Goal: Task Accomplishment & Management: Complete application form

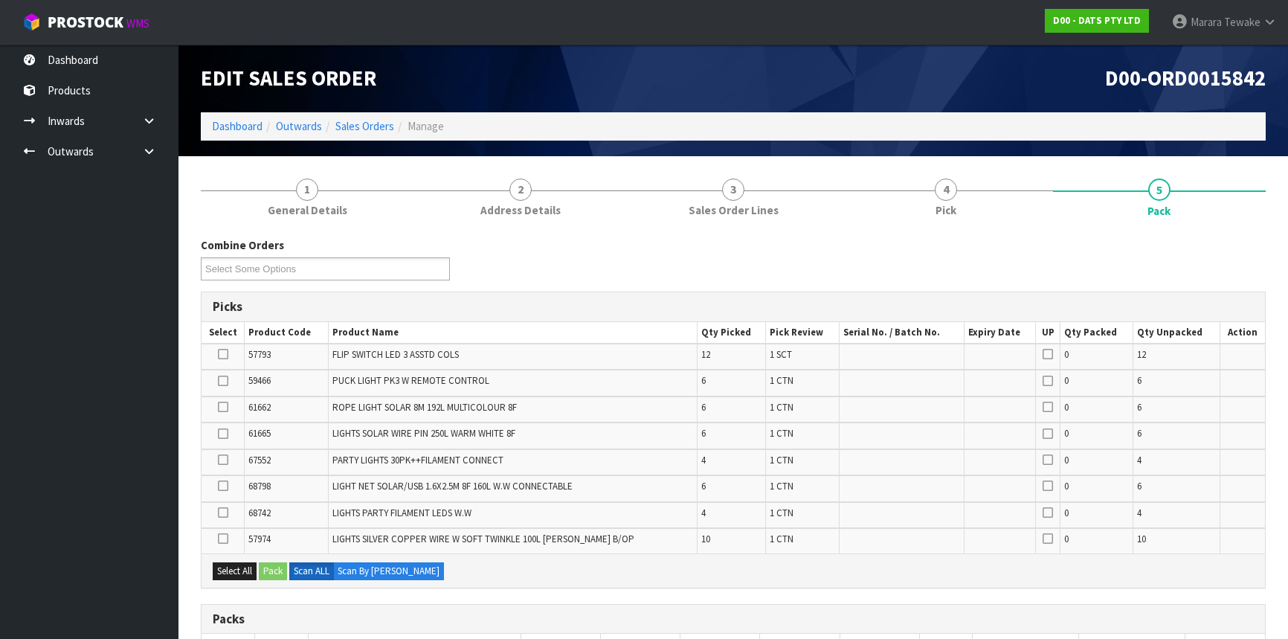
scroll to position [379, 0]
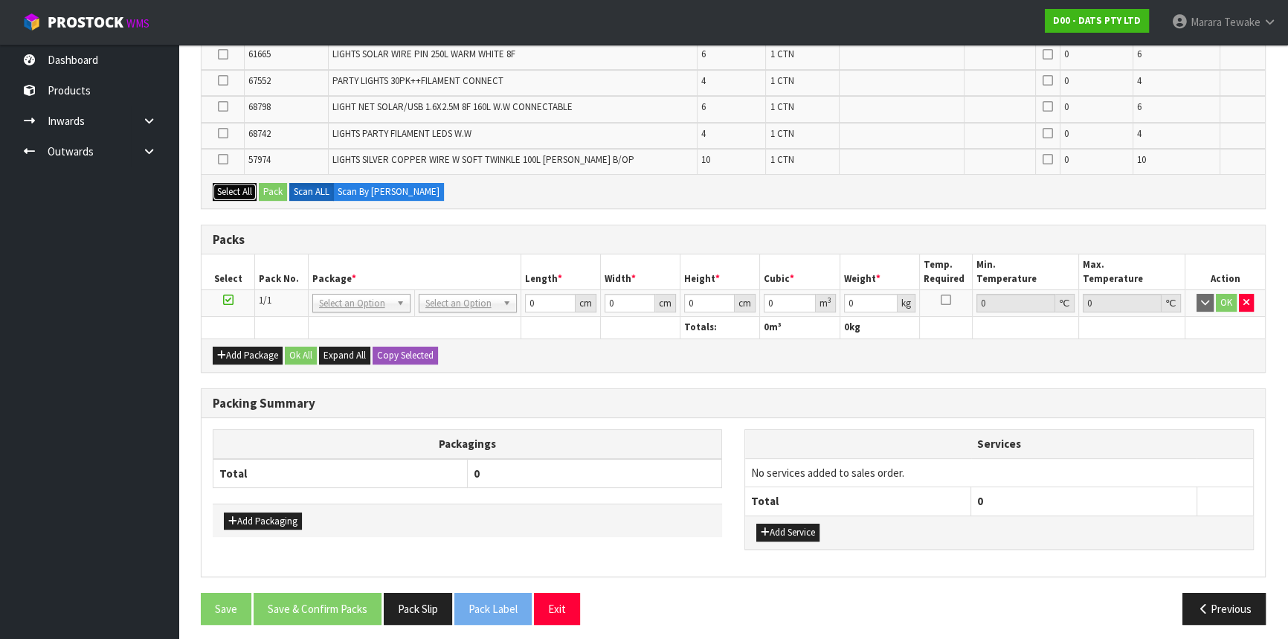
click at [240, 192] on button "Select All" at bounding box center [235, 192] width 44 height 18
click at [261, 193] on button "Pack" at bounding box center [273, 192] width 28 height 18
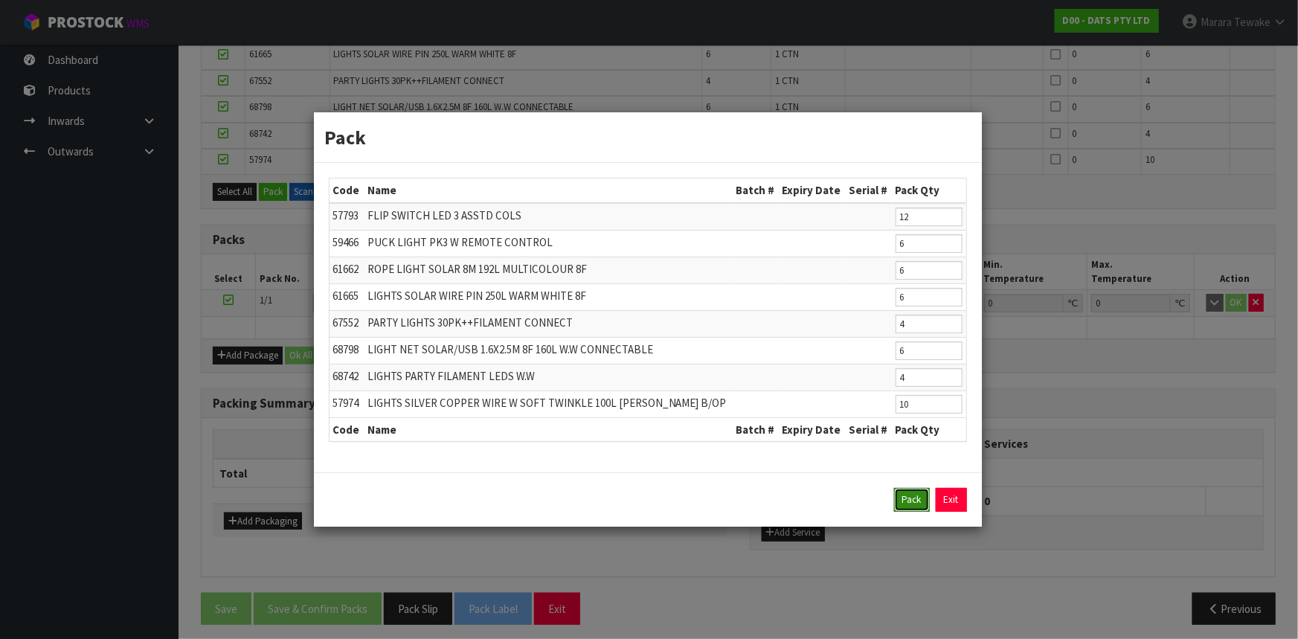
click at [922, 501] on button "Pack" at bounding box center [912, 500] width 36 height 24
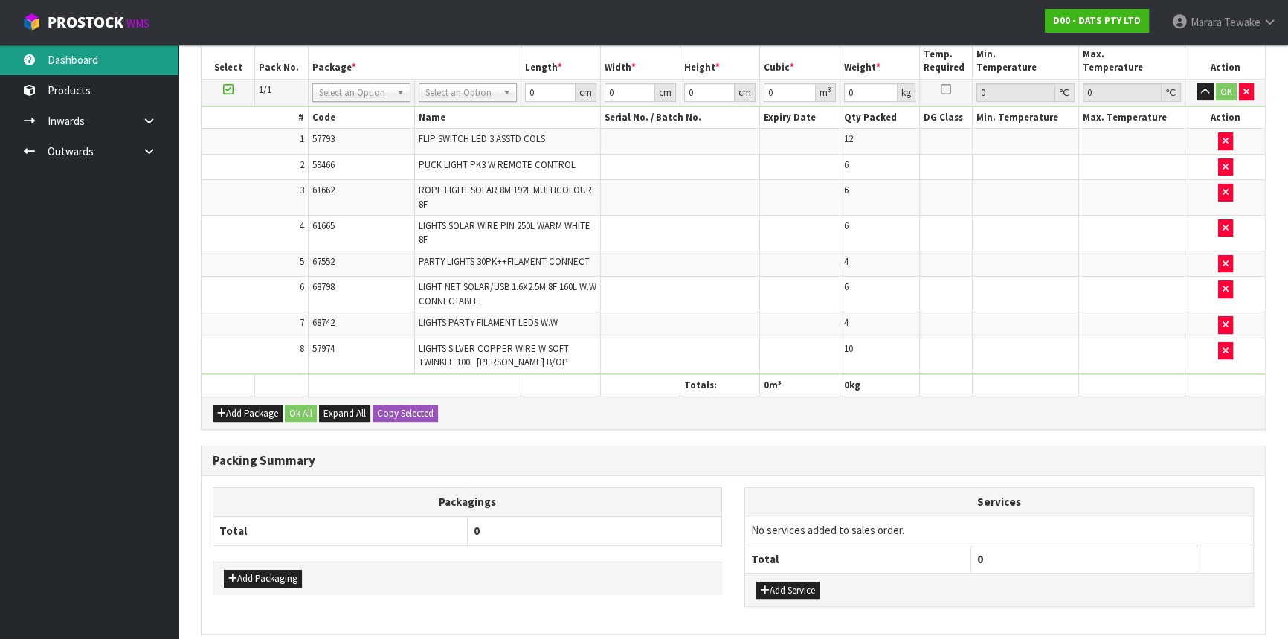
click at [84, 56] on link "Dashboard" at bounding box center [89, 60] width 179 height 30
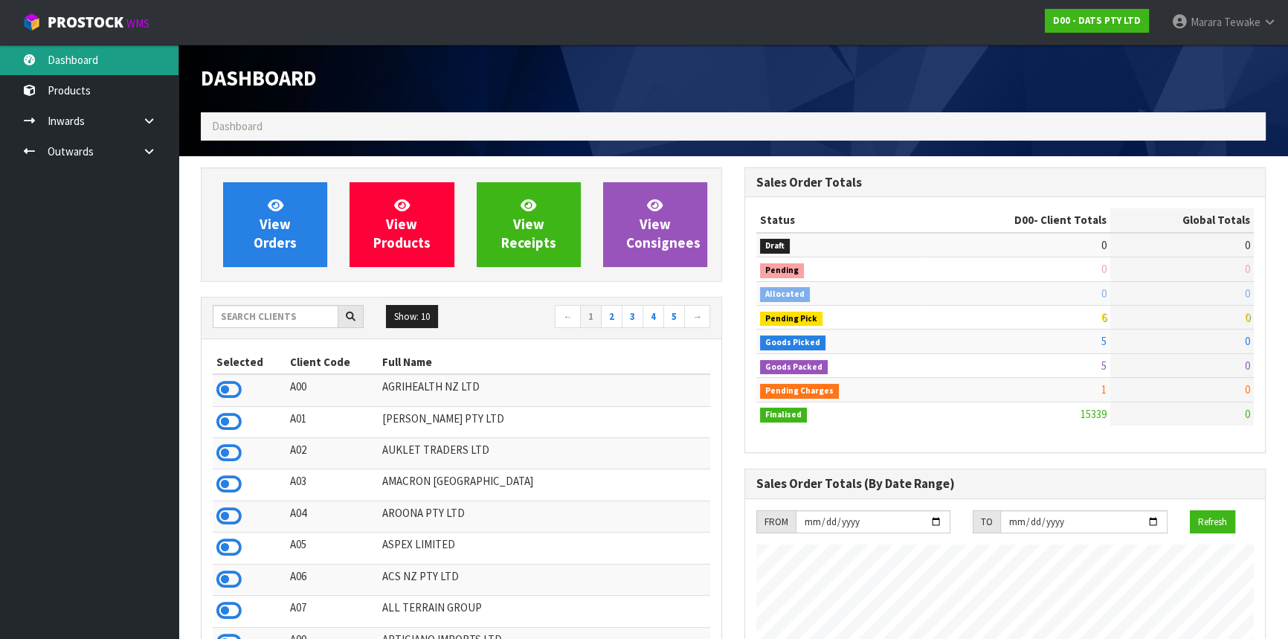
scroll to position [1172, 543]
click at [284, 315] on input "text" at bounding box center [276, 316] width 126 height 23
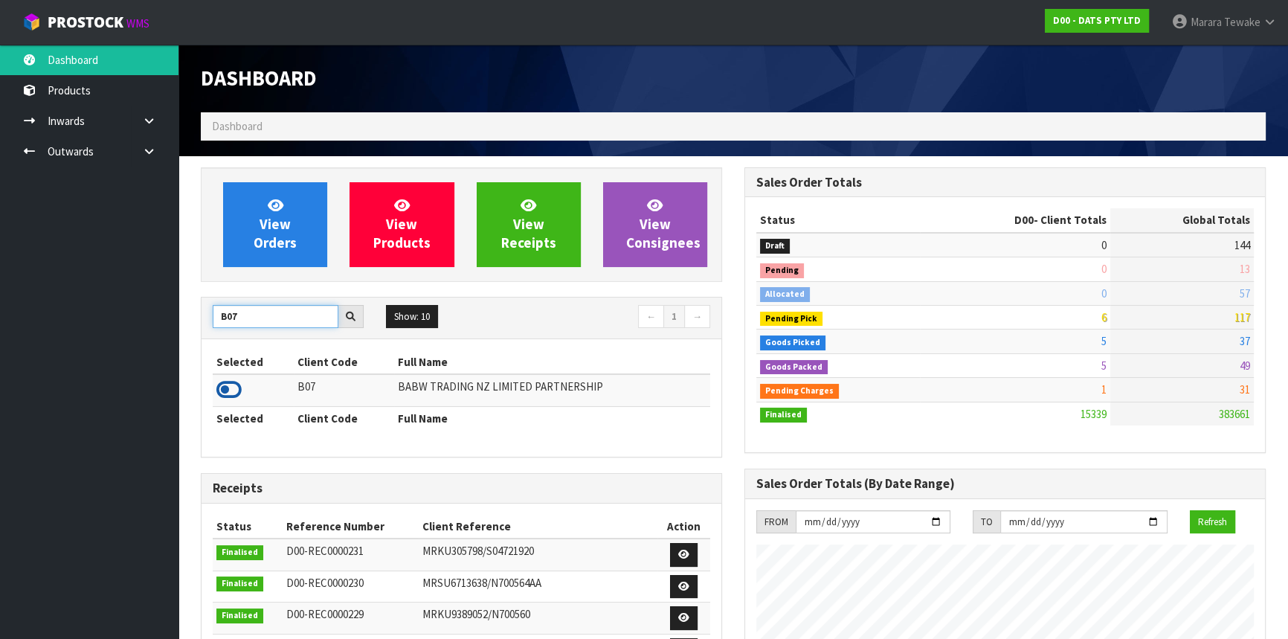
type input "B07"
click at [234, 390] on icon at bounding box center [228, 390] width 25 height 22
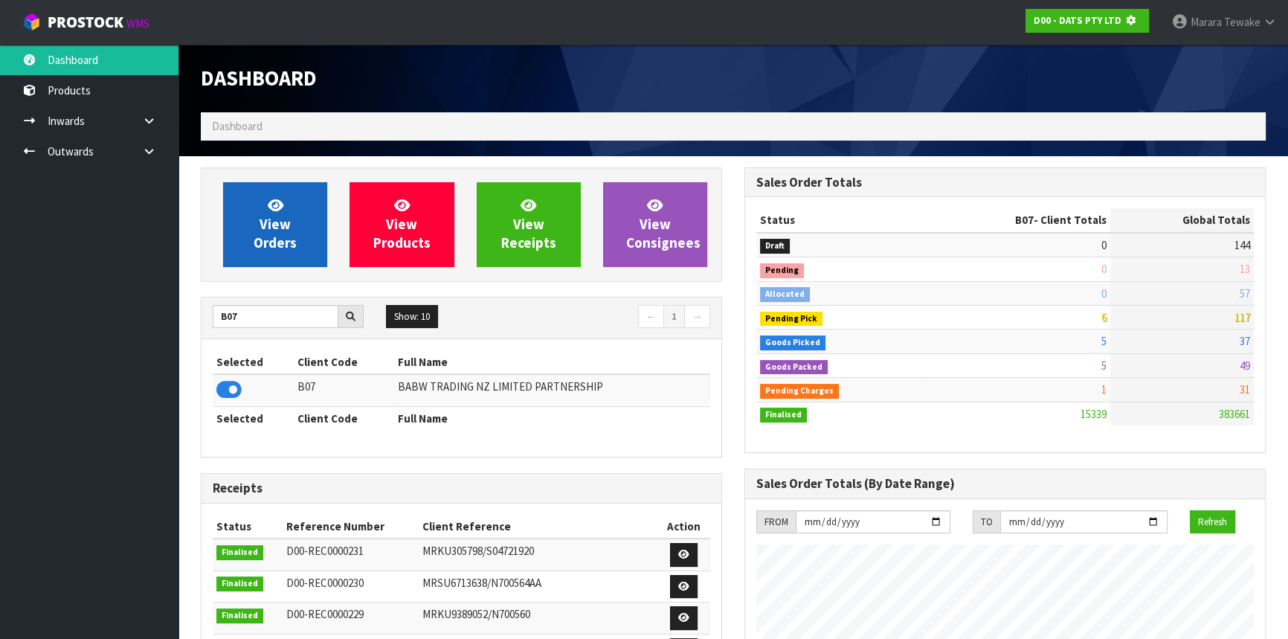
scroll to position [742951, 743333]
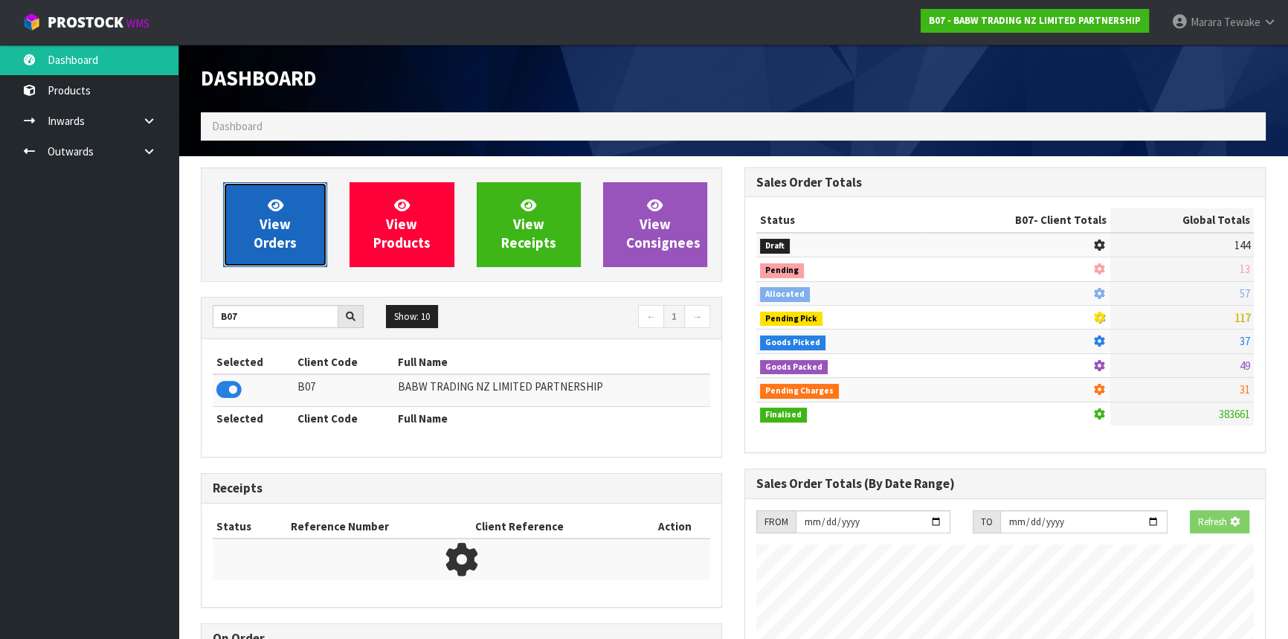
click at [280, 237] on span "View Orders" at bounding box center [275, 224] width 43 height 56
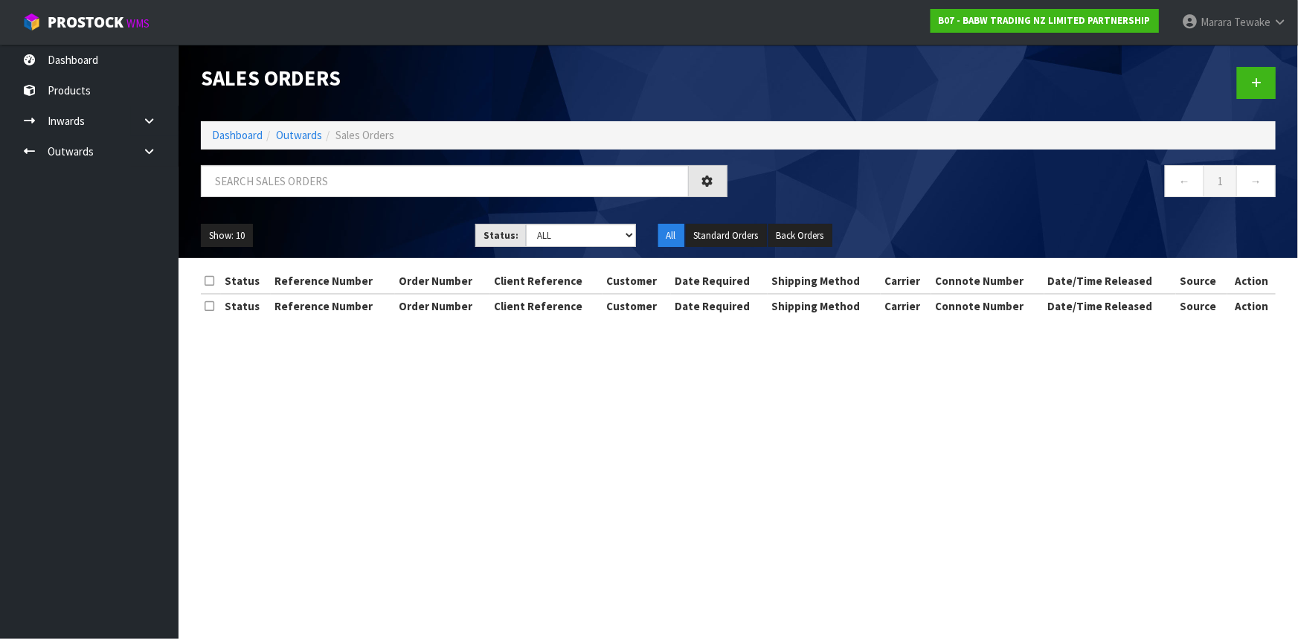
click at [293, 158] on div "Sales Orders Dashboard Outwards Sales Orders ← 1 → Show: 10 5 10 25 50 Status: …" at bounding box center [738, 151] width 1097 height 213
click at [294, 166] on input "text" at bounding box center [445, 181] width 488 height 32
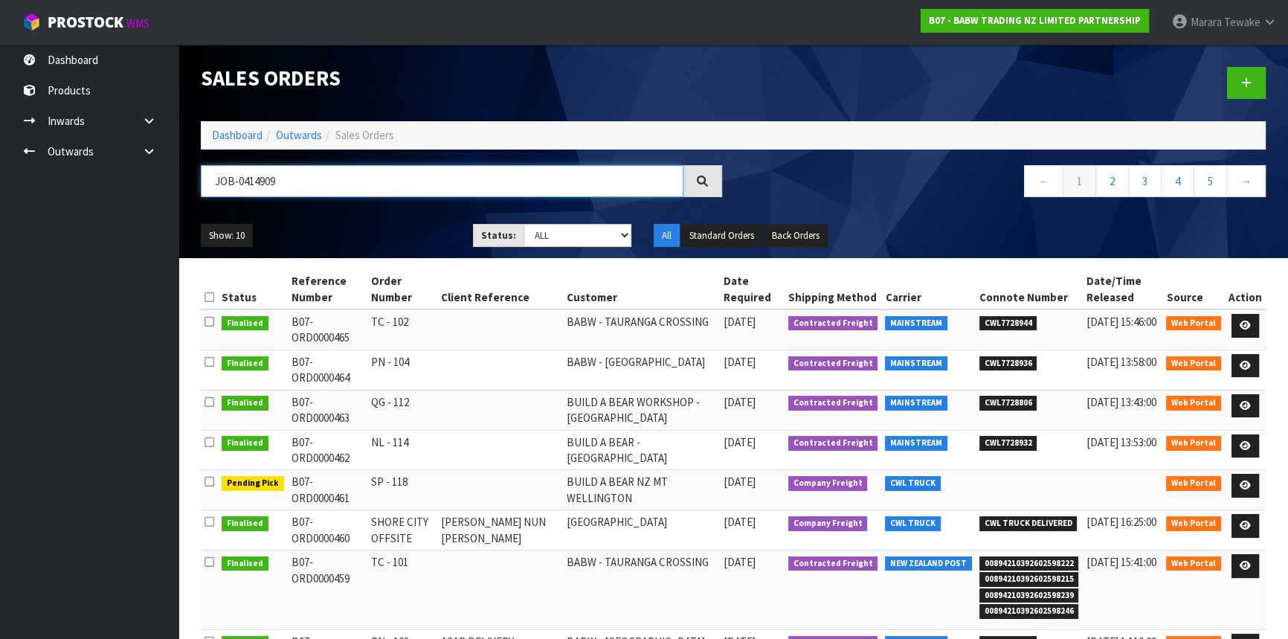
type input "JOB-0414909"
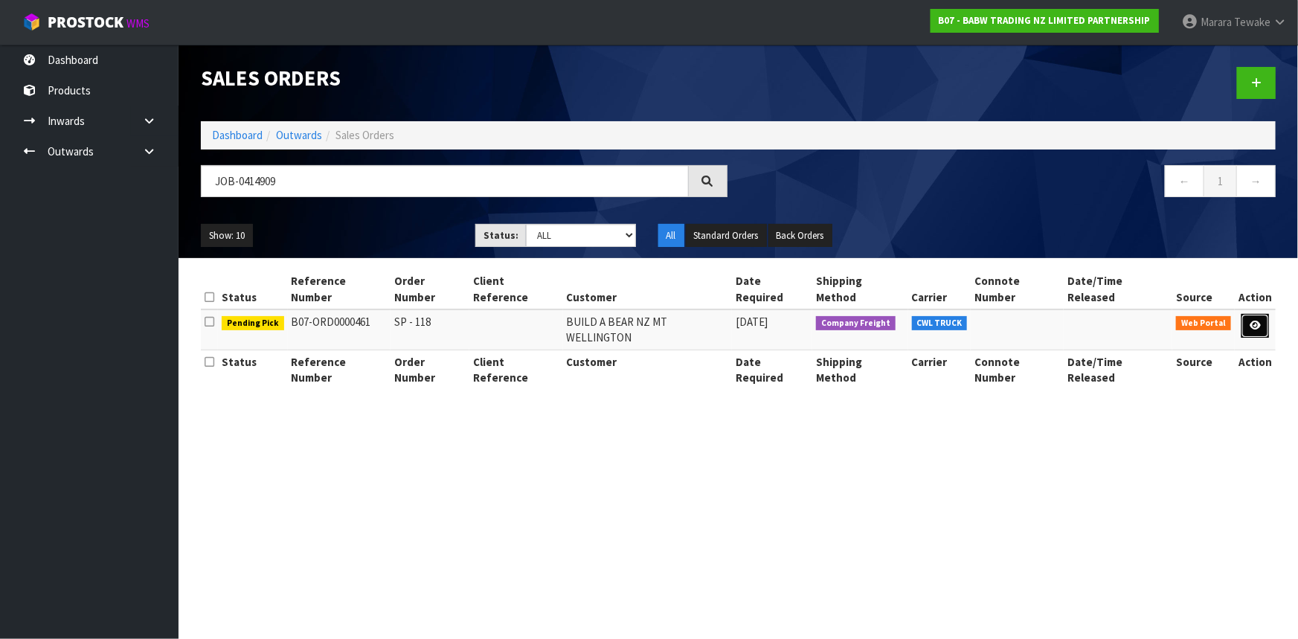
click at [1260, 321] on icon at bounding box center [1255, 326] width 11 height 10
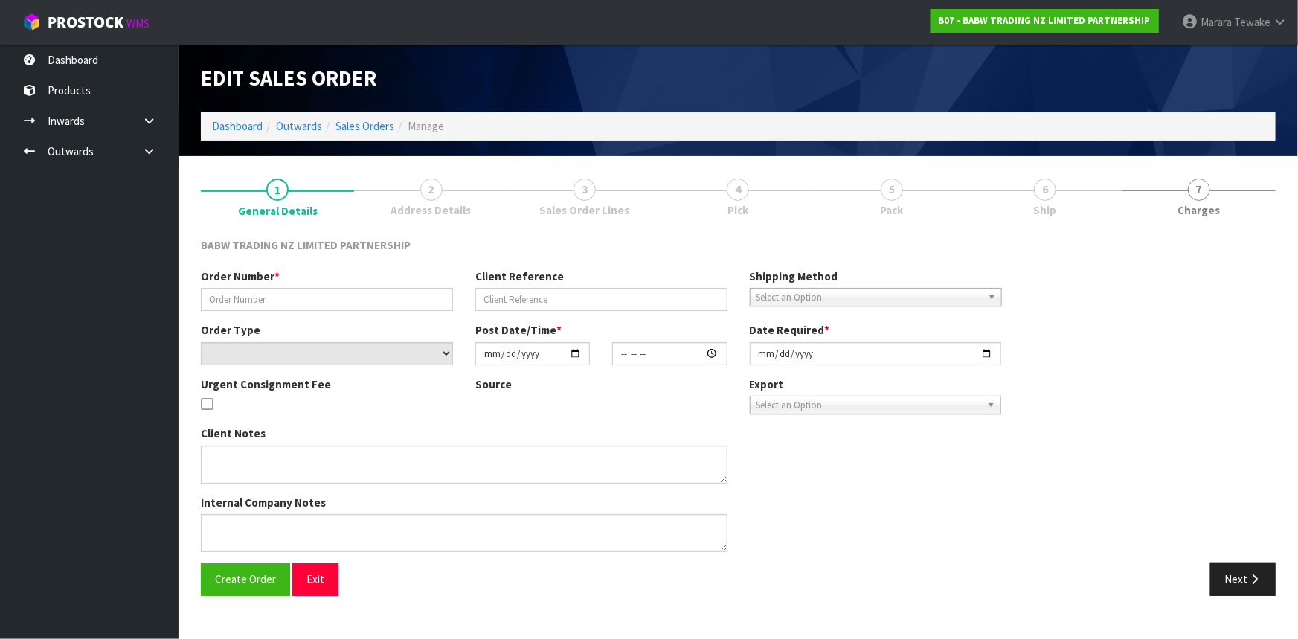
type input "SP - 118"
select select "number:0"
type input "[DATE]"
type input "15:32:00.000"
type input "[DATE]"
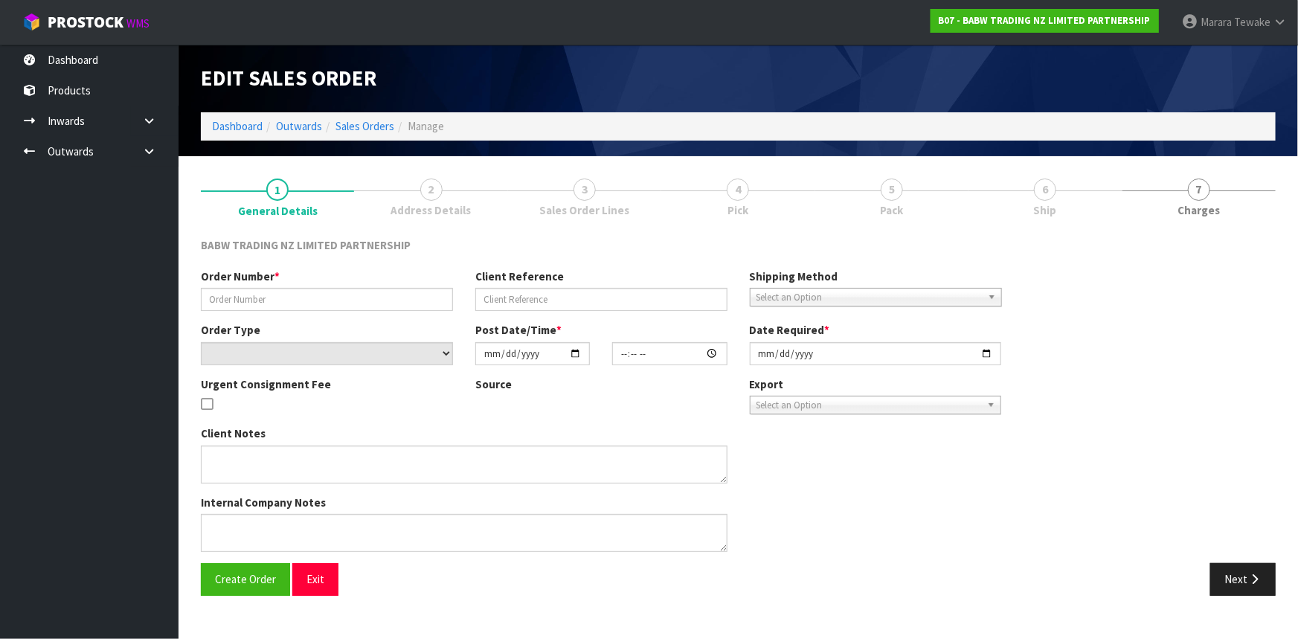
type textarea "CALL/MESSGAE AFTERNOON PRIOR TO MORNING DELIVERY - FRANKI 0273810540, TO MAKE S…"
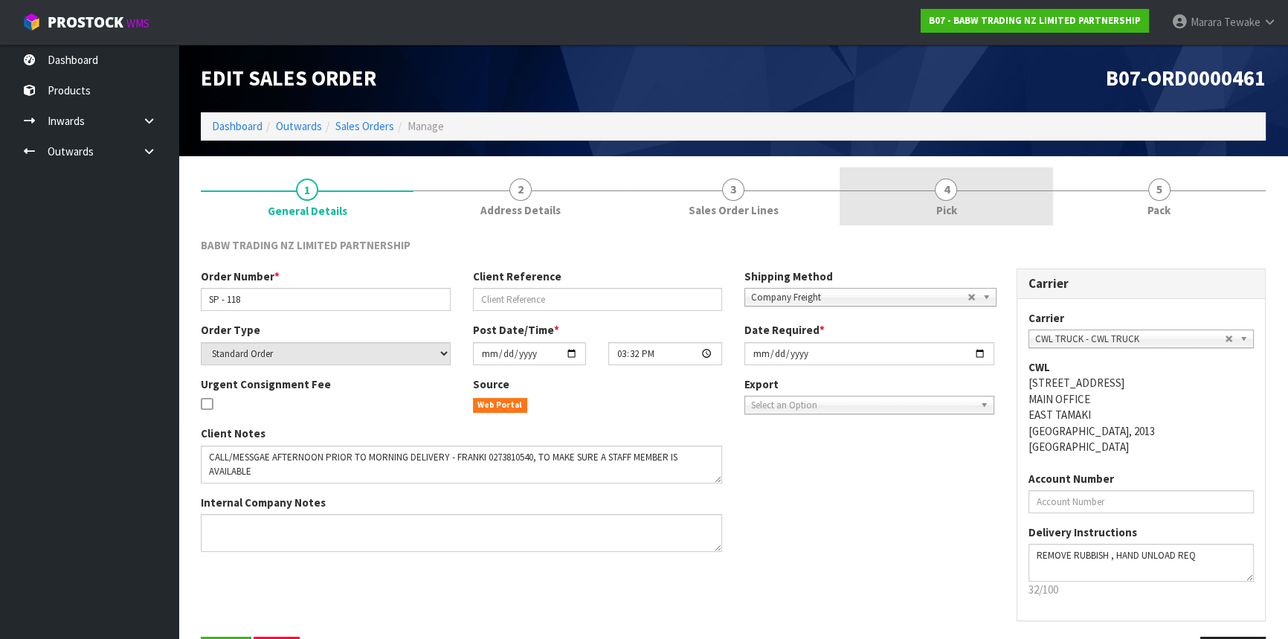
click at [967, 203] on link "4 Pick" at bounding box center [946, 196] width 213 height 59
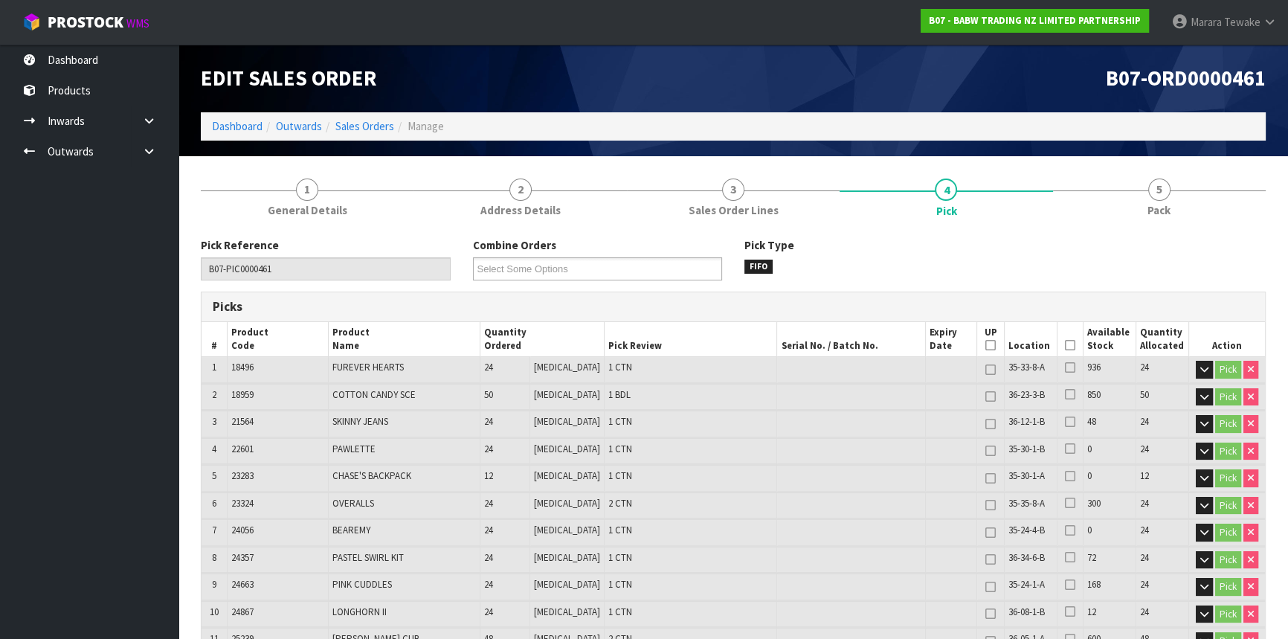
click at [1065, 345] on icon at bounding box center [1070, 345] width 10 height 1
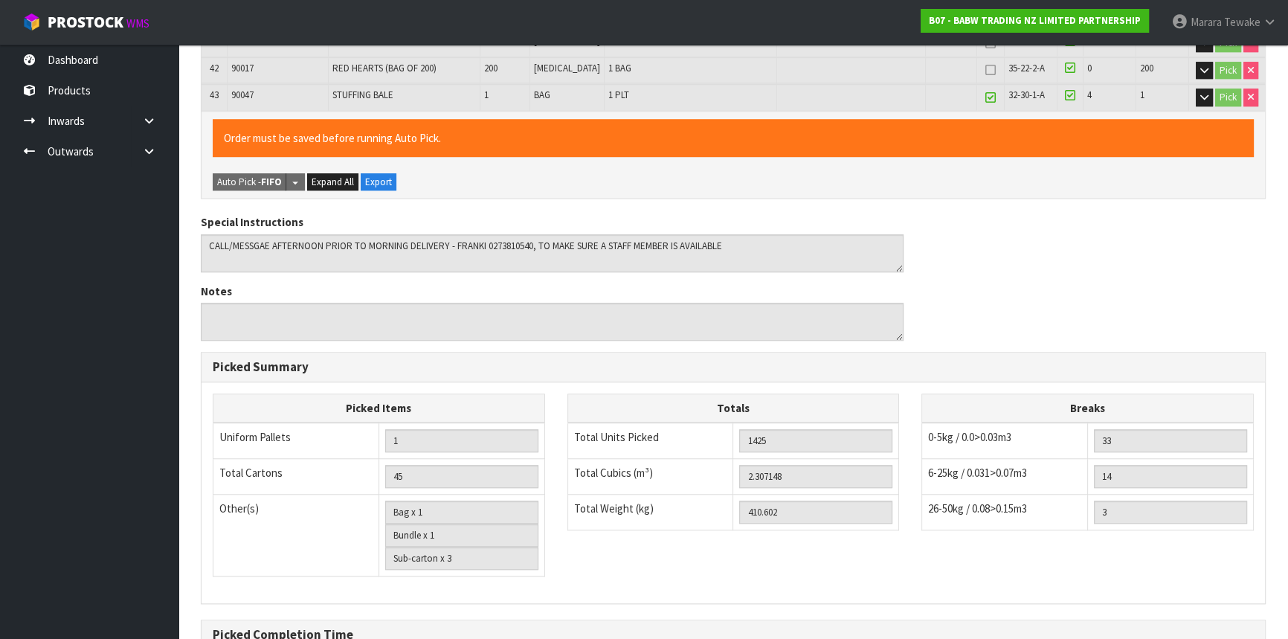
scroll to position [1564, 0]
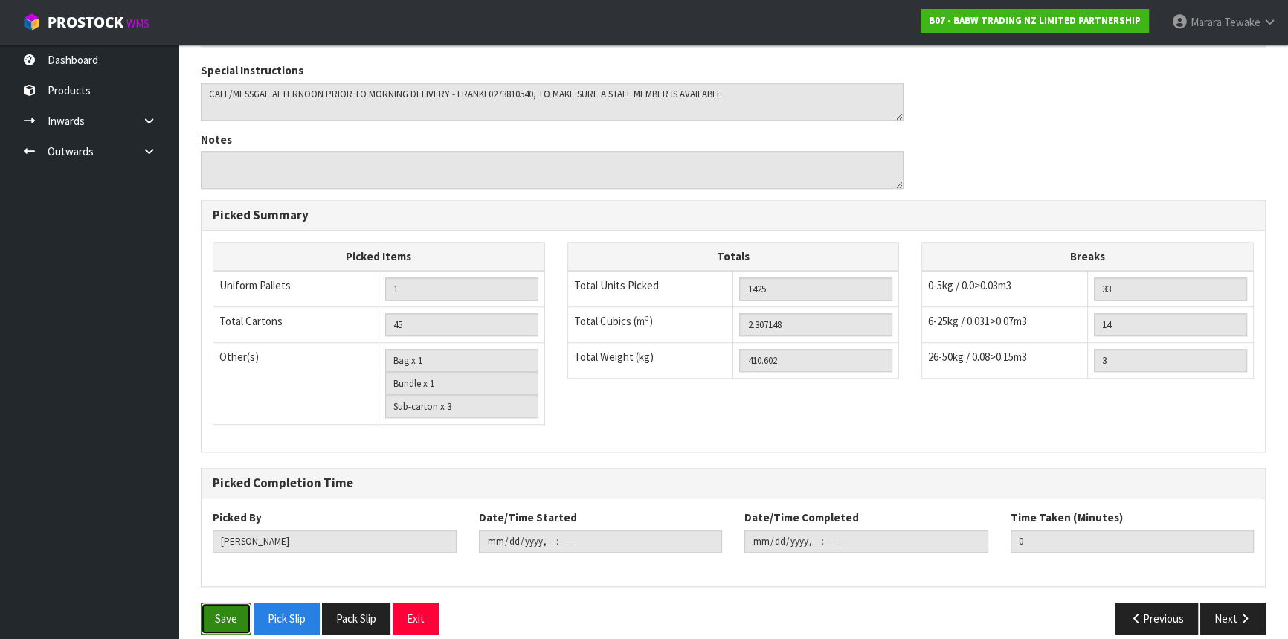
click at [225, 603] on button "Save" at bounding box center [226, 619] width 51 height 32
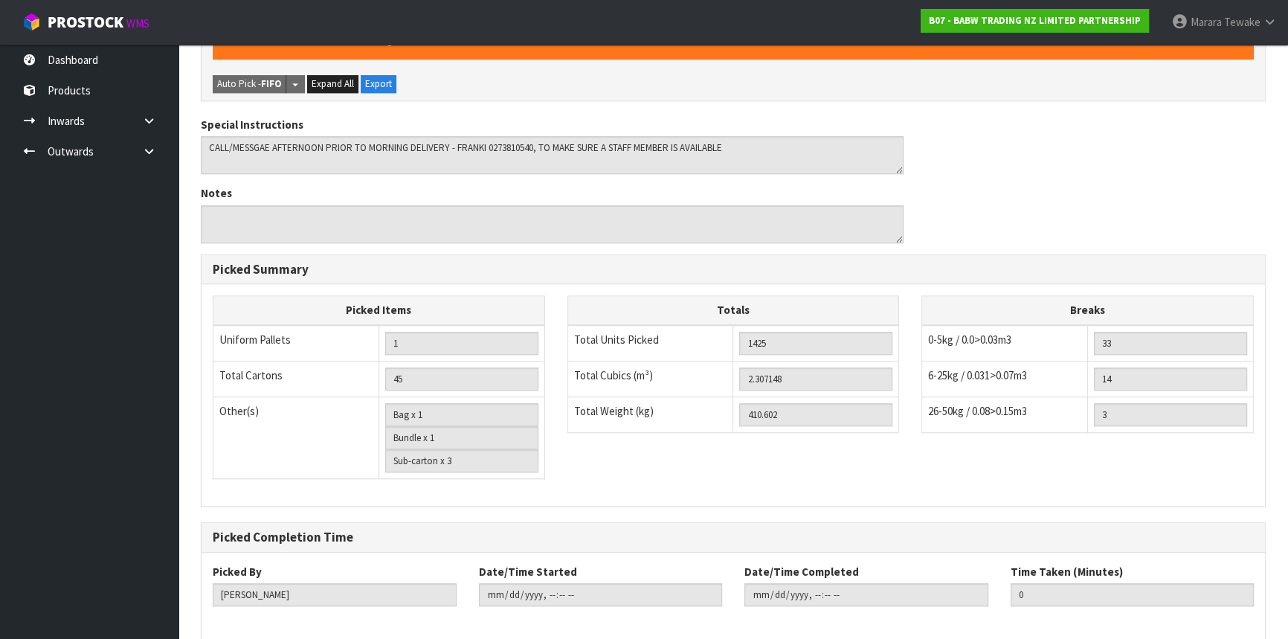
scroll to position [0, 0]
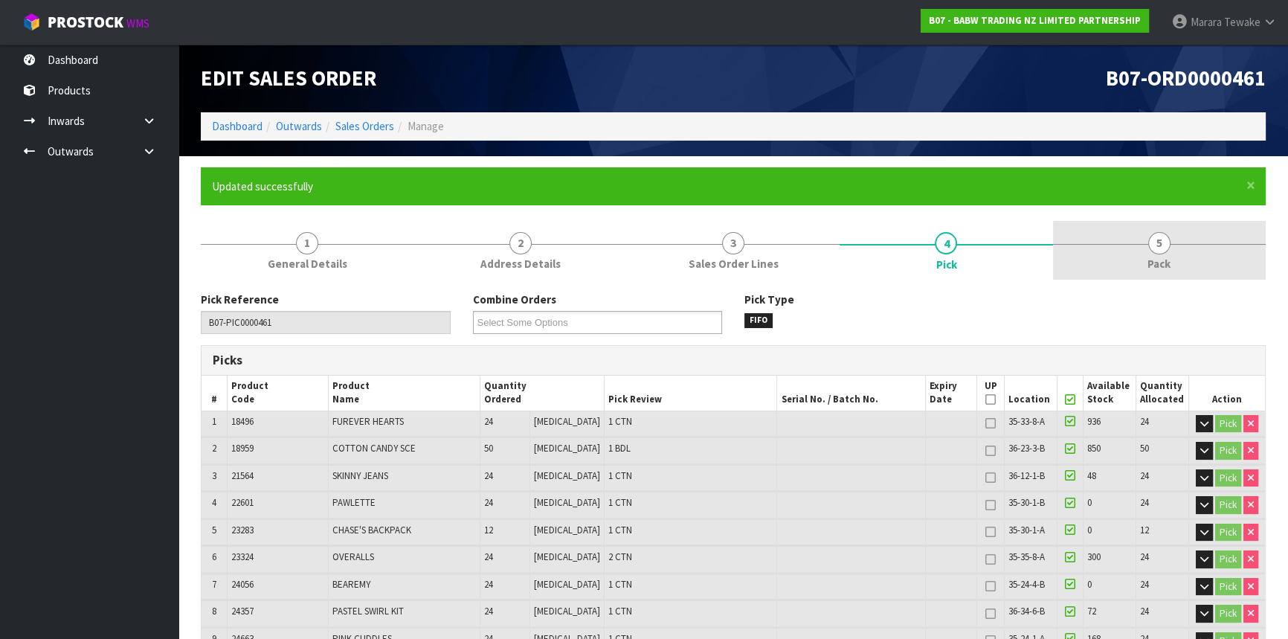
click at [1152, 234] on span "5" at bounding box center [1160, 243] width 22 height 22
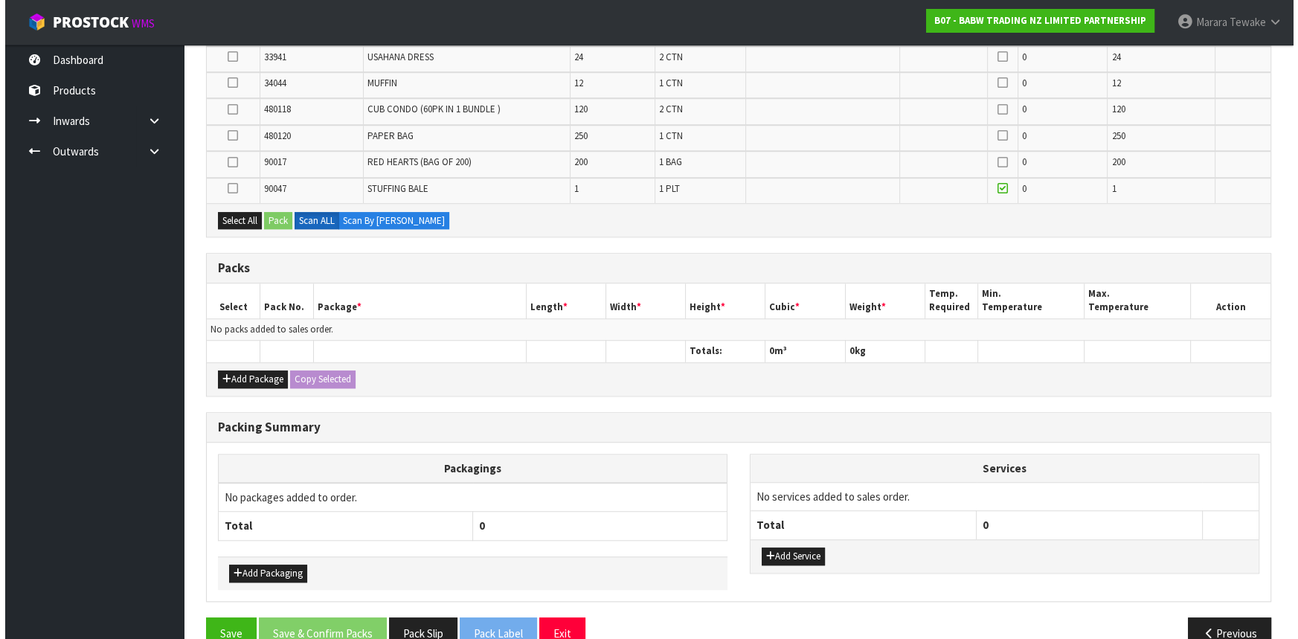
scroll to position [1350, 0]
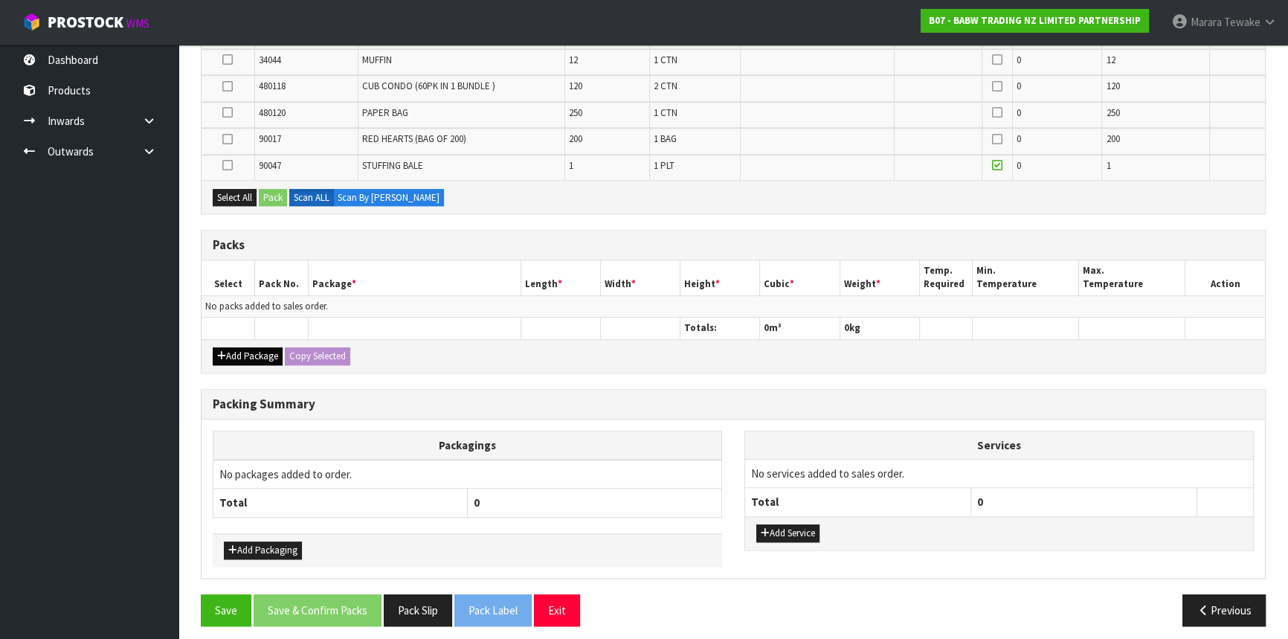
click at [259, 341] on div "Add Package Copy Selected" at bounding box center [734, 355] width 1064 height 33
click at [258, 347] on button "Add Package" at bounding box center [248, 356] width 70 height 18
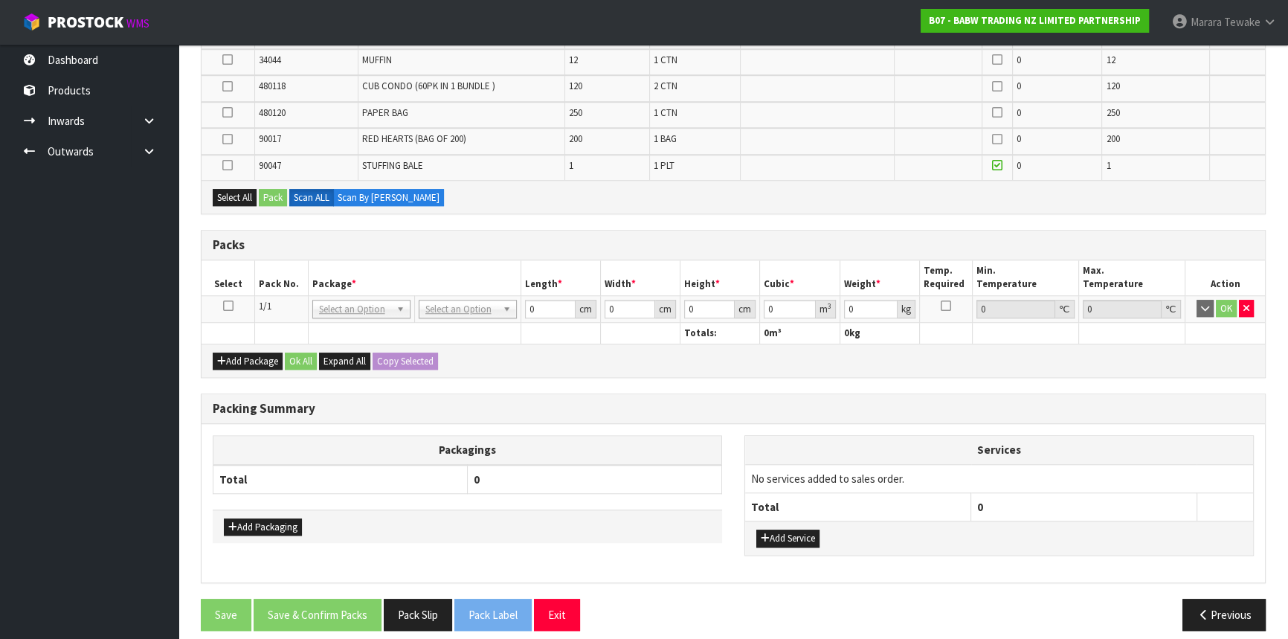
drag, startPoint x: 229, startPoint y: 298, endPoint x: 222, endPoint y: 245, distance: 53.3
click at [229, 306] on icon at bounding box center [228, 306] width 10 height 1
click at [238, 194] on button "Select All" at bounding box center [235, 198] width 44 height 18
click at [269, 193] on button "Pack" at bounding box center [273, 198] width 28 height 18
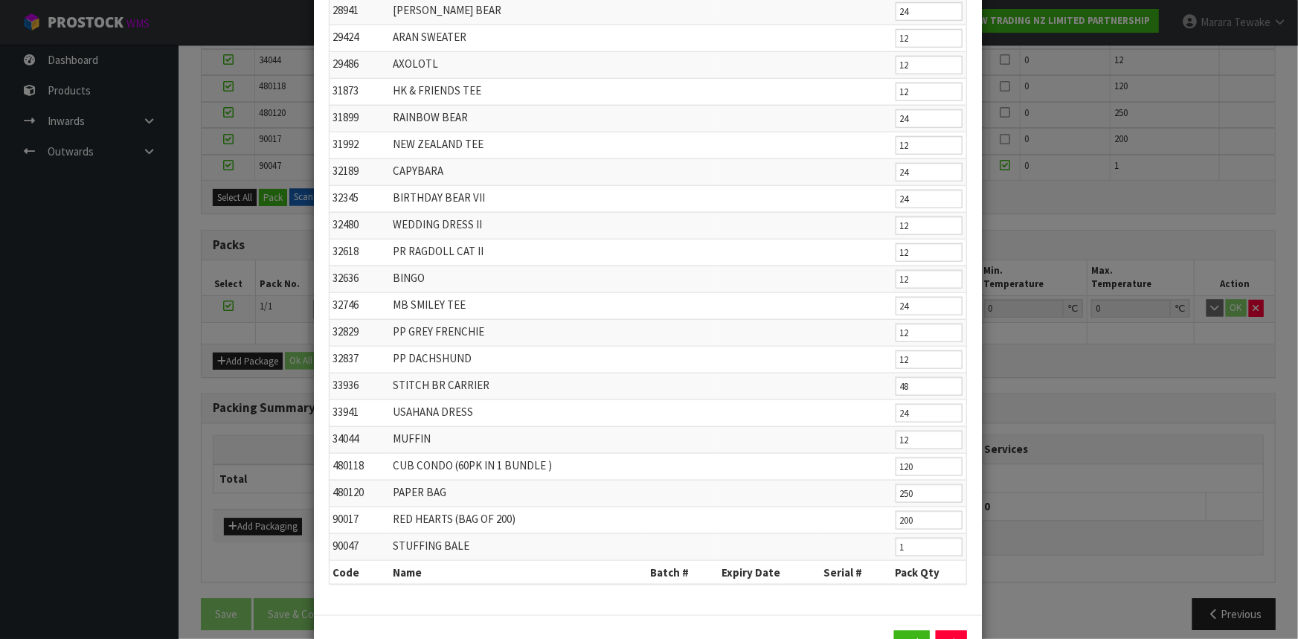
scroll to position [754, 0]
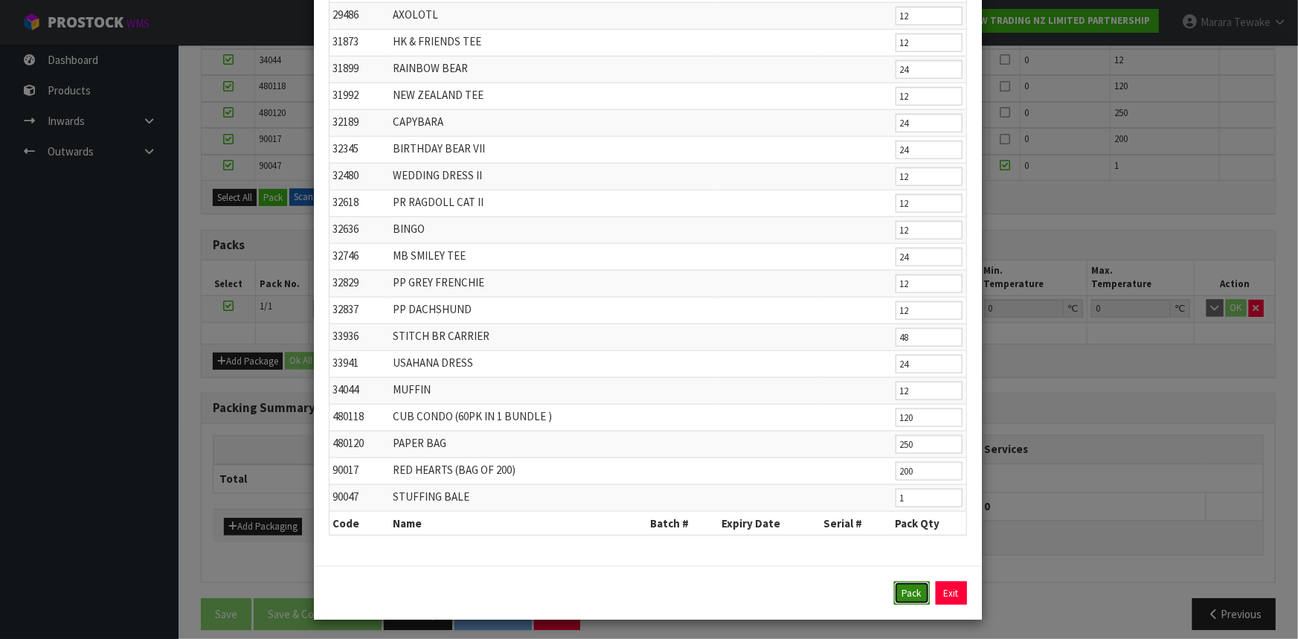
click at [903, 585] on button "Pack" at bounding box center [912, 594] width 36 height 24
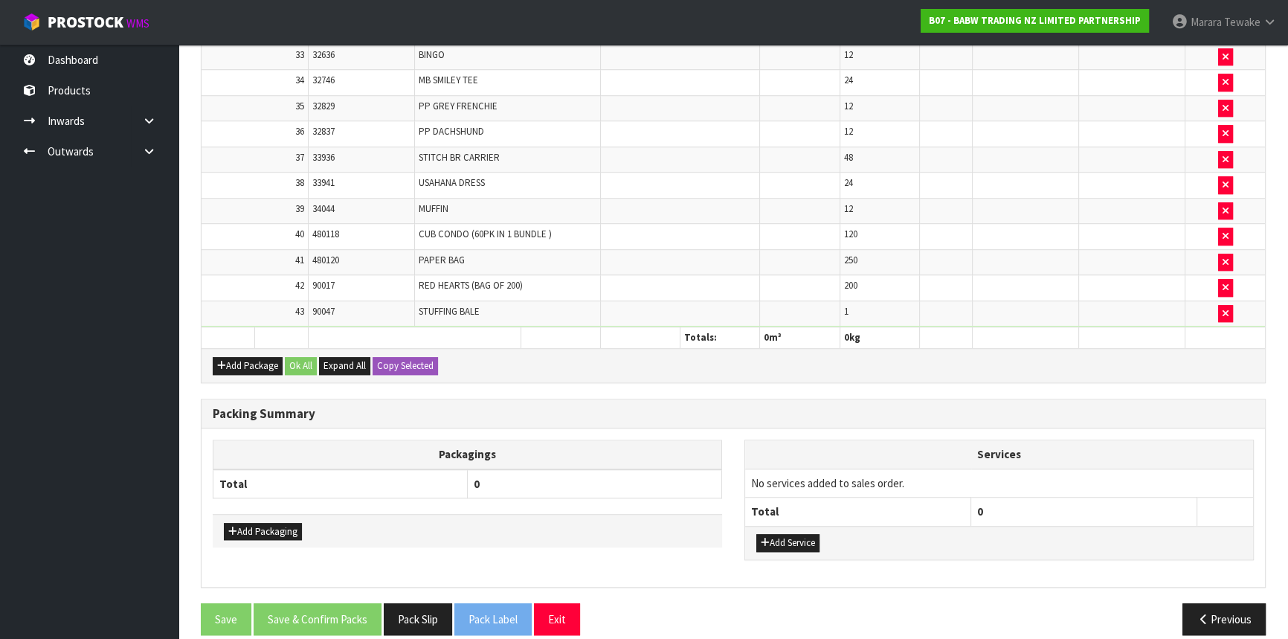
scroll to position [1344, 0]
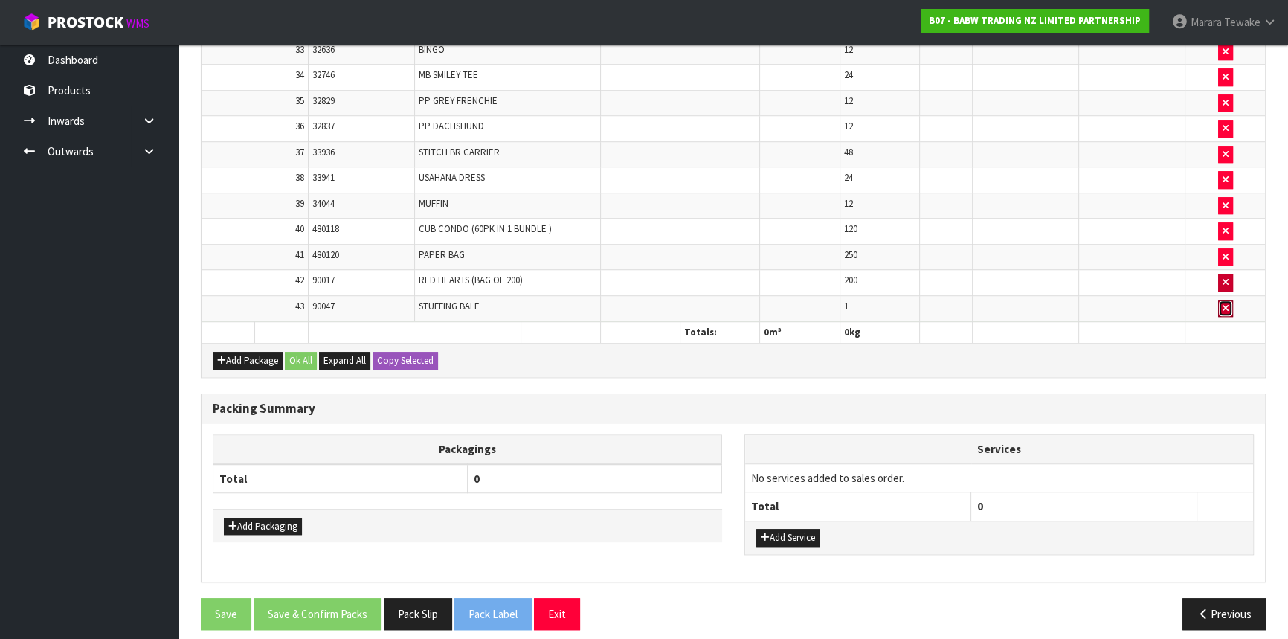
click at [1220, 300] on button "button" at bounding box center [1225, 309] width 15 height 18
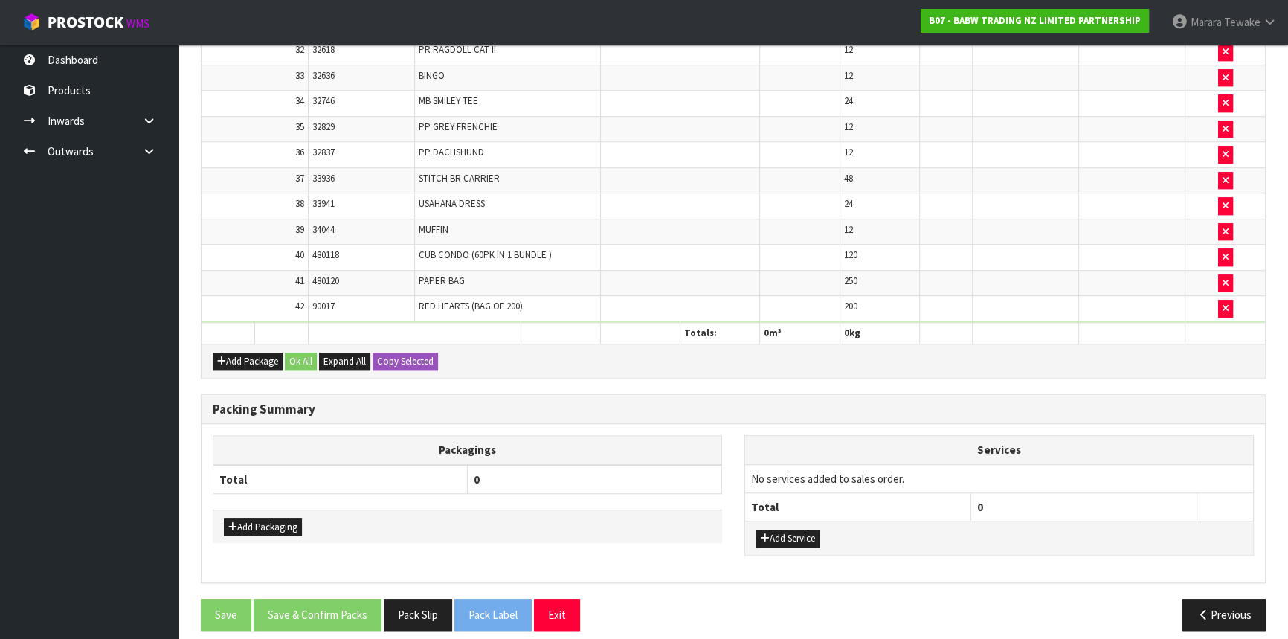
scroll to position [1346, 0]
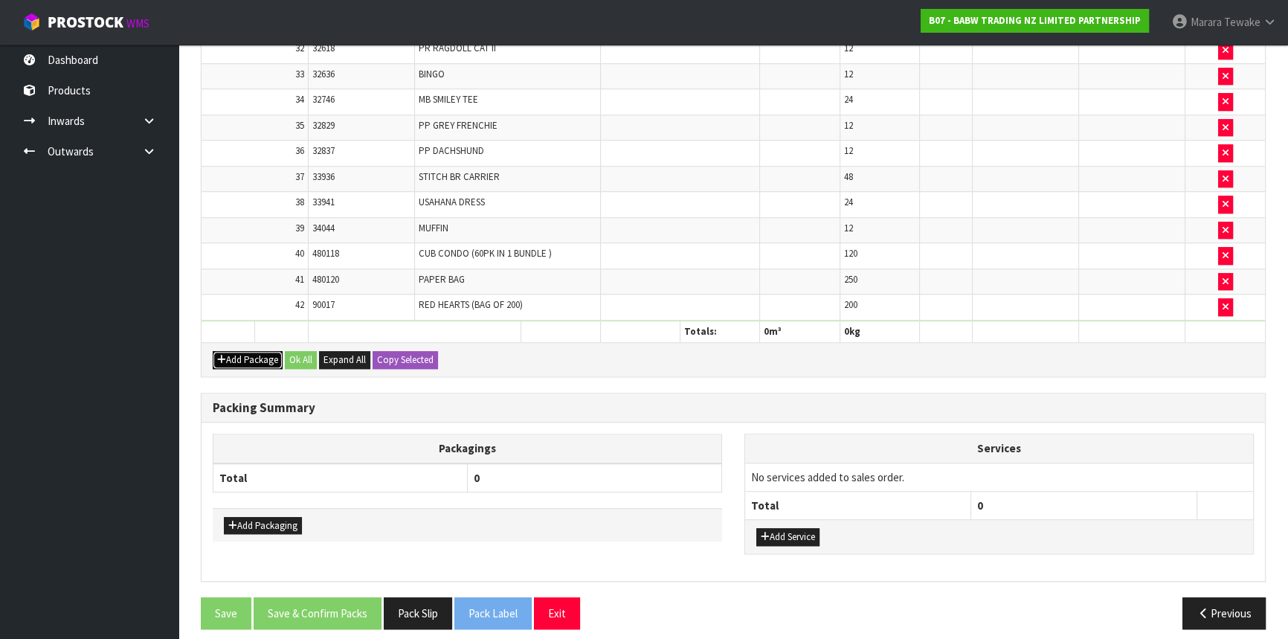
click at [245, 351] on button "Add Package" at bounding box center [248, 360] width 70 height 18
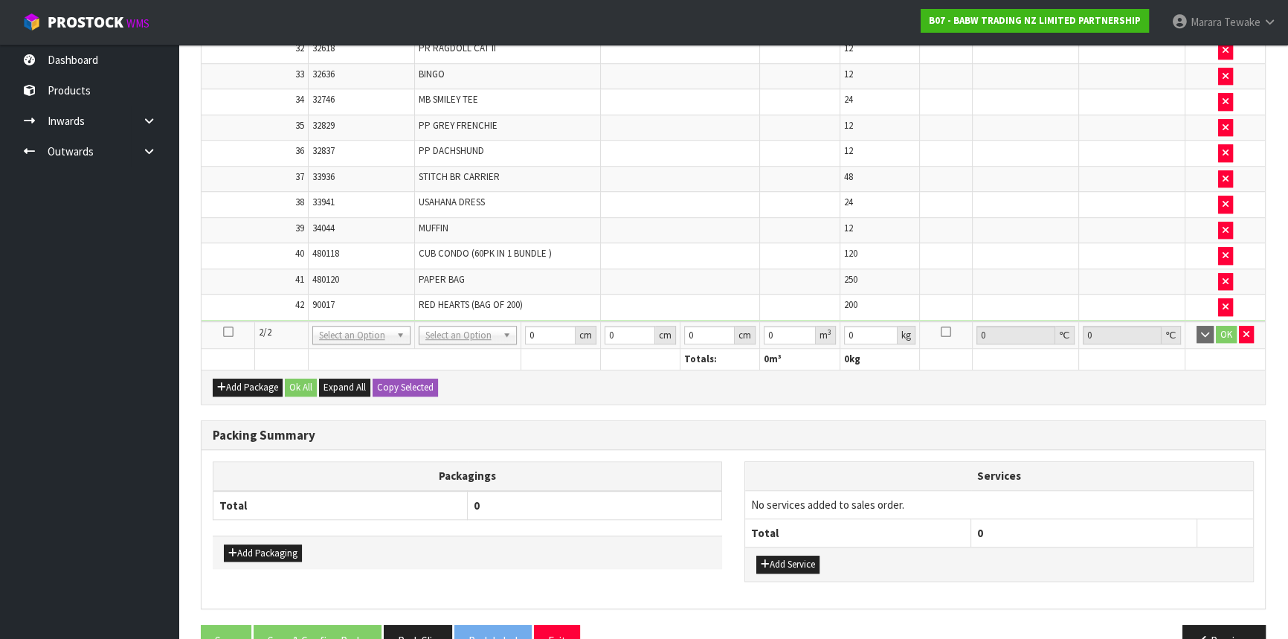
click at [232, 332] on icon at bounding box center [228, 332] width 10 height 1
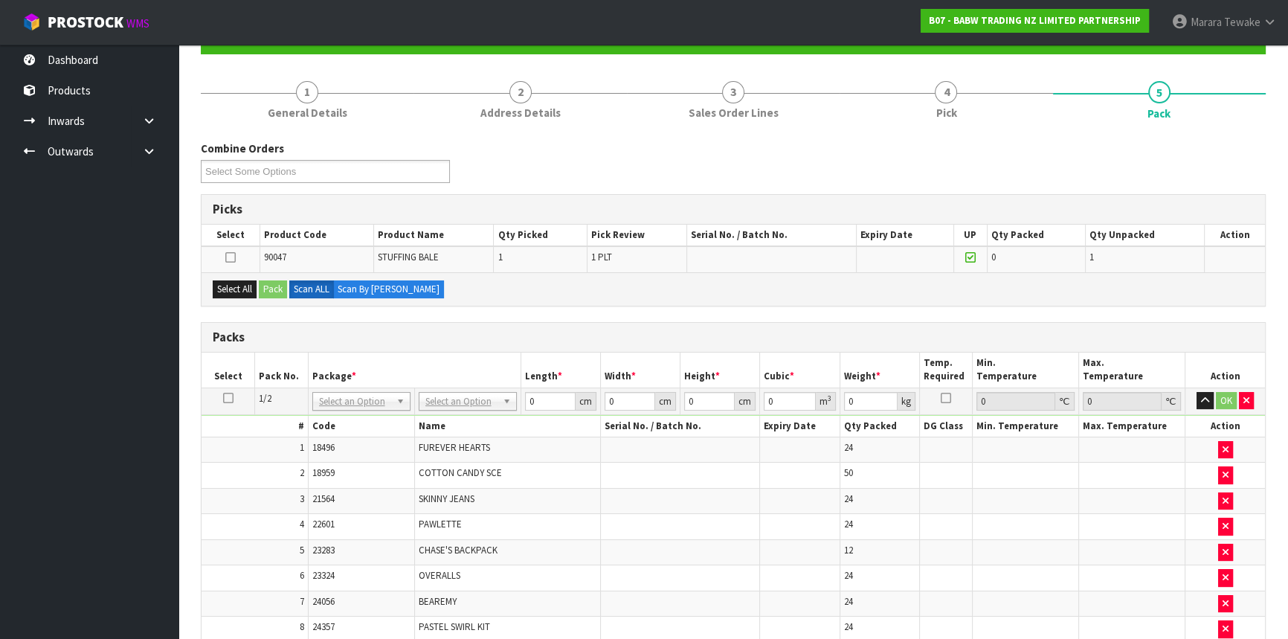
scroll to position [0, 0]
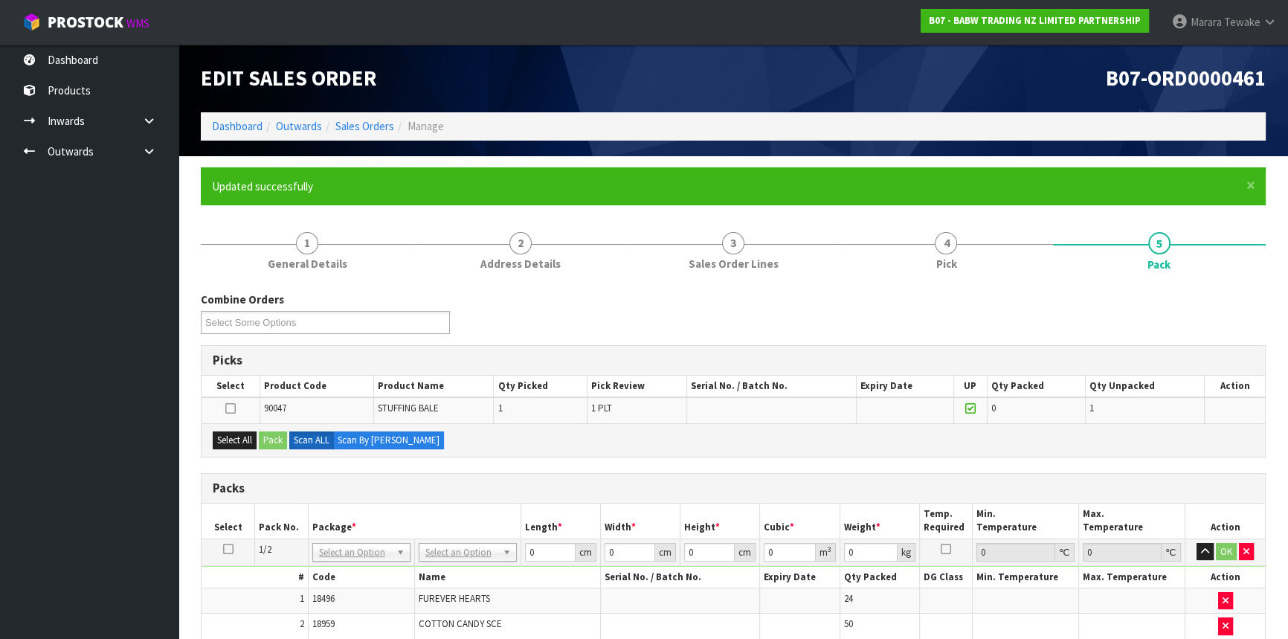
click at [234, 429] on div "Select All Pack Scan ALL Scan By [PERSON_NAME]" at bounding box center [734, 439] width 1064 height 33
click at [242, 437] on button "Select All" at bounding box center [235, 440] width 44 height 18
click at [277, 440] on button "Pack" at bounding box center [273, 440] width 28 height 18
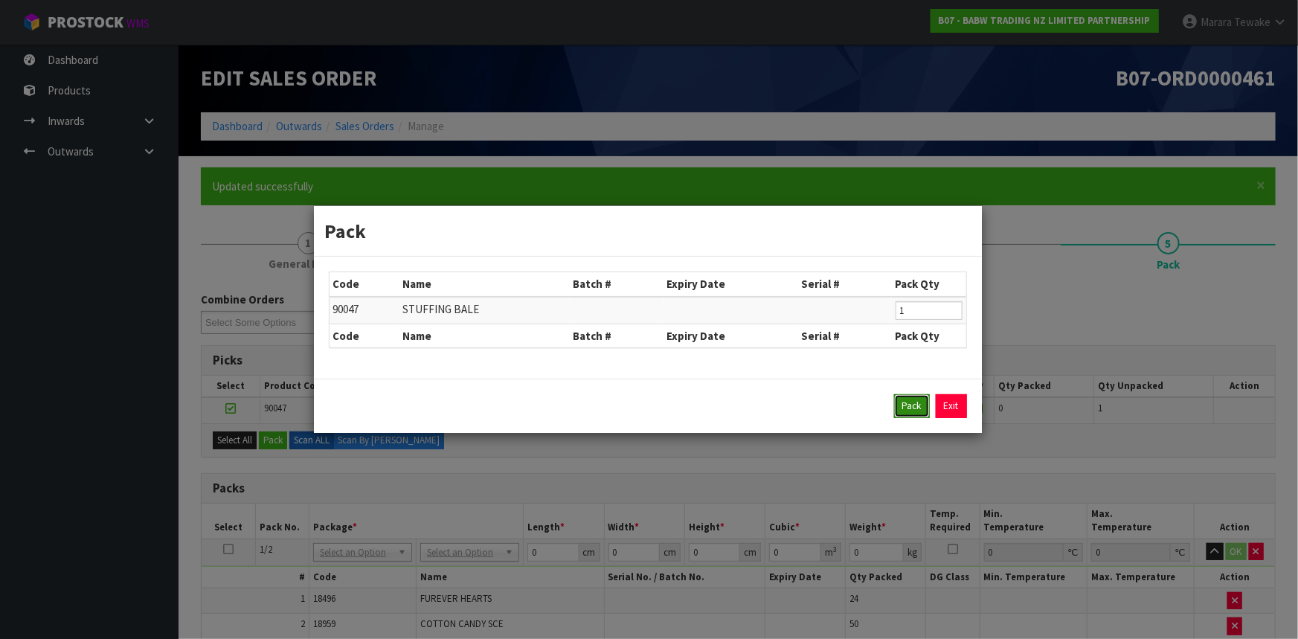
click at [899, 399] on button "Pack" at bounding box center [912, 406] width 36 height 24
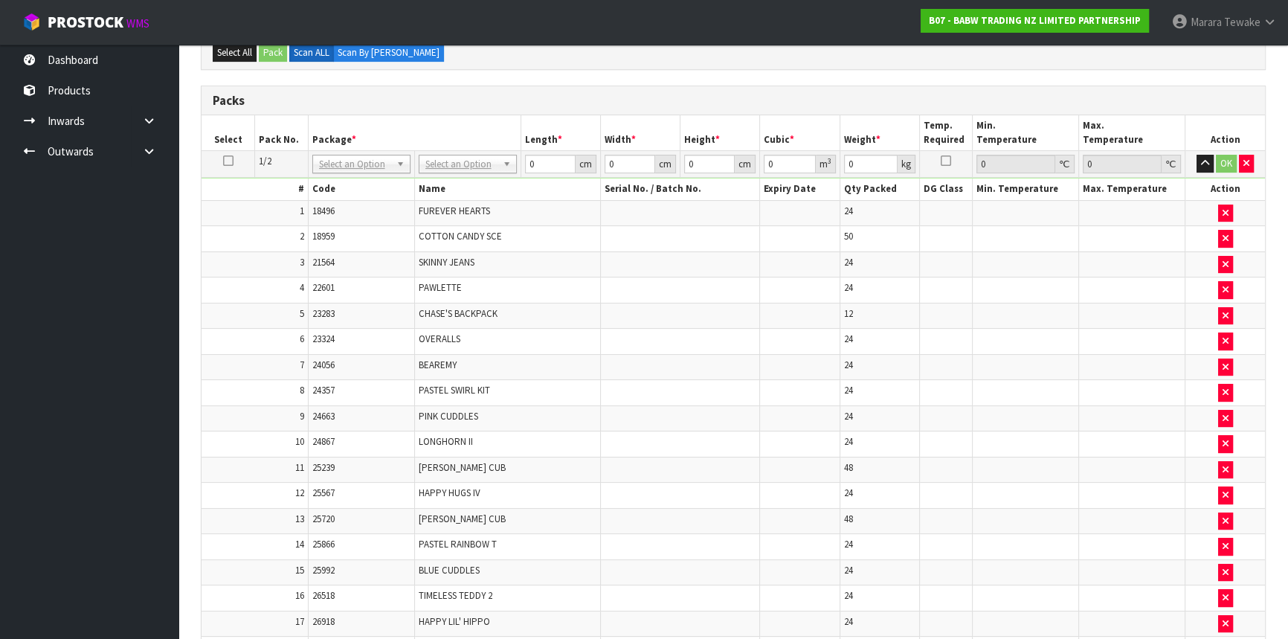
scroll to position [338, 0]
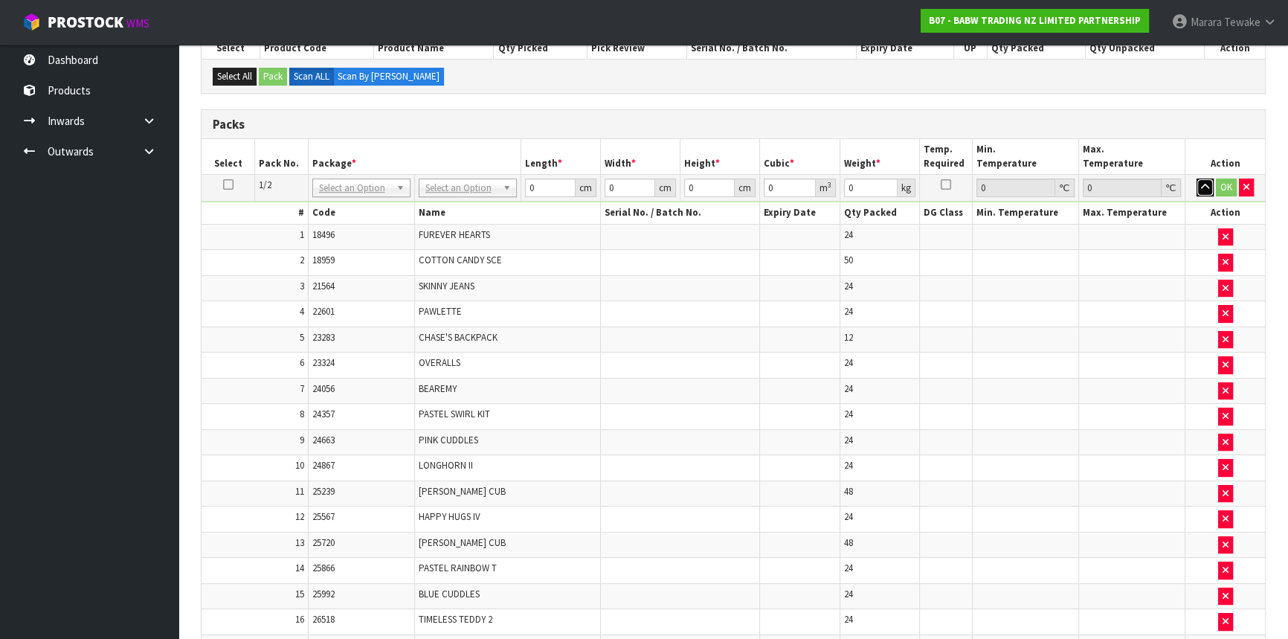
click at [1199, 188] on button "button" at bounding box center [1205, 188] width 17 height 18
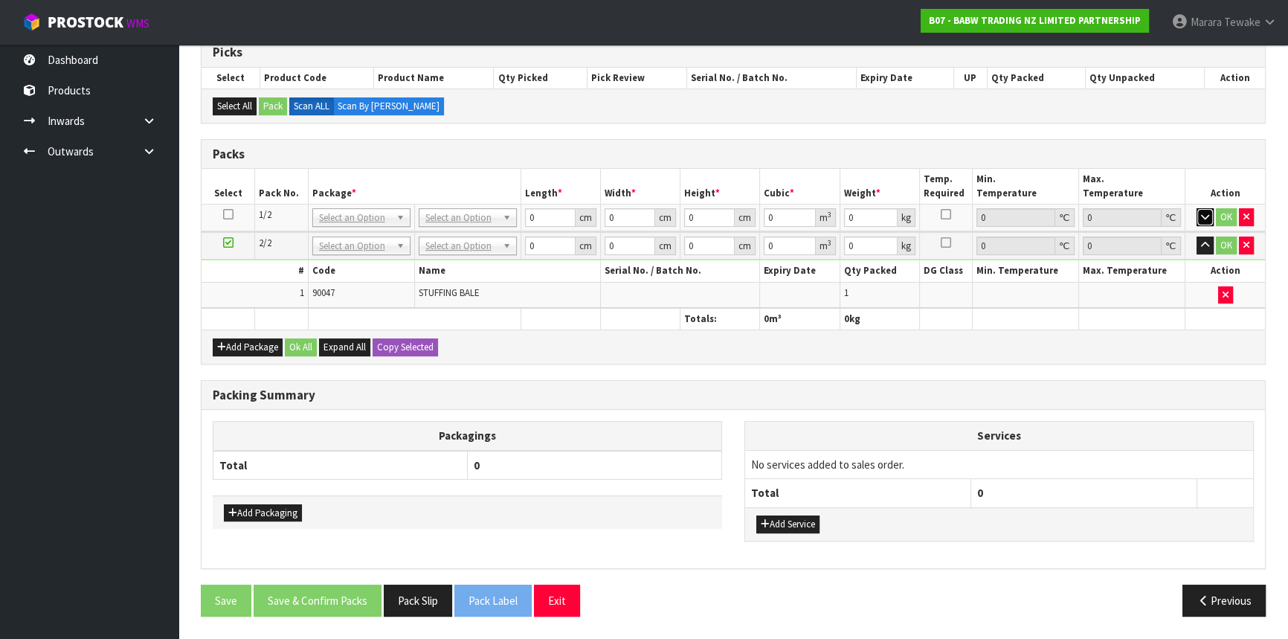
scroll to position [304, 0]
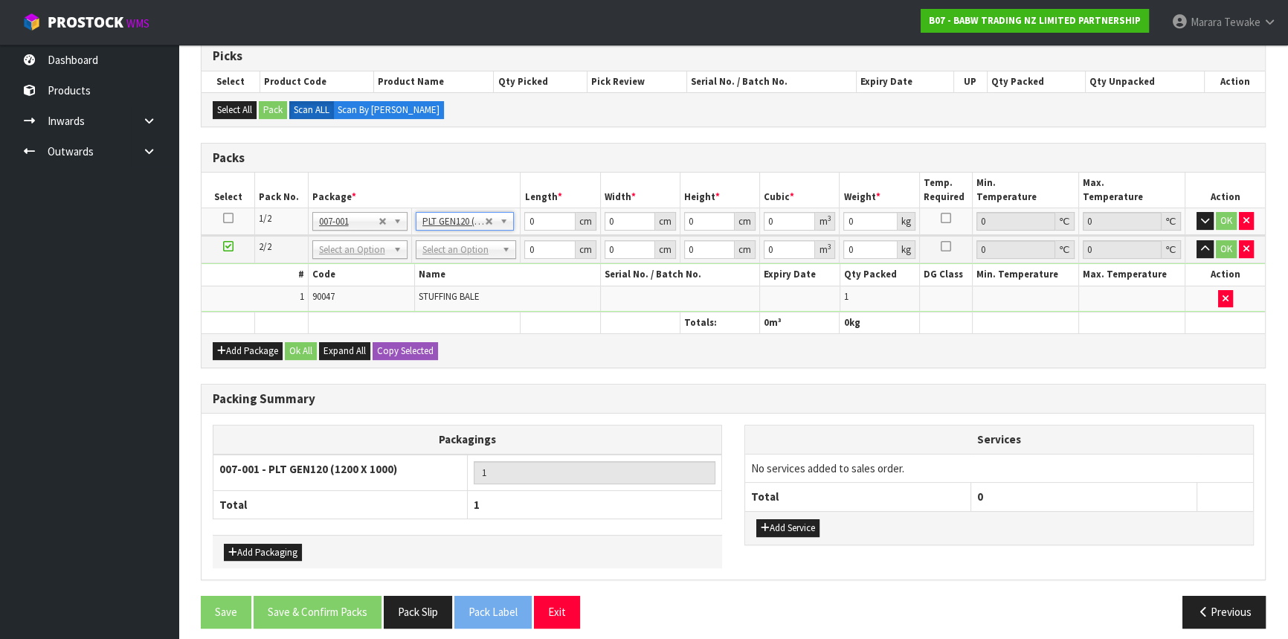
type input "120"
type input "100"
type input "136.602"
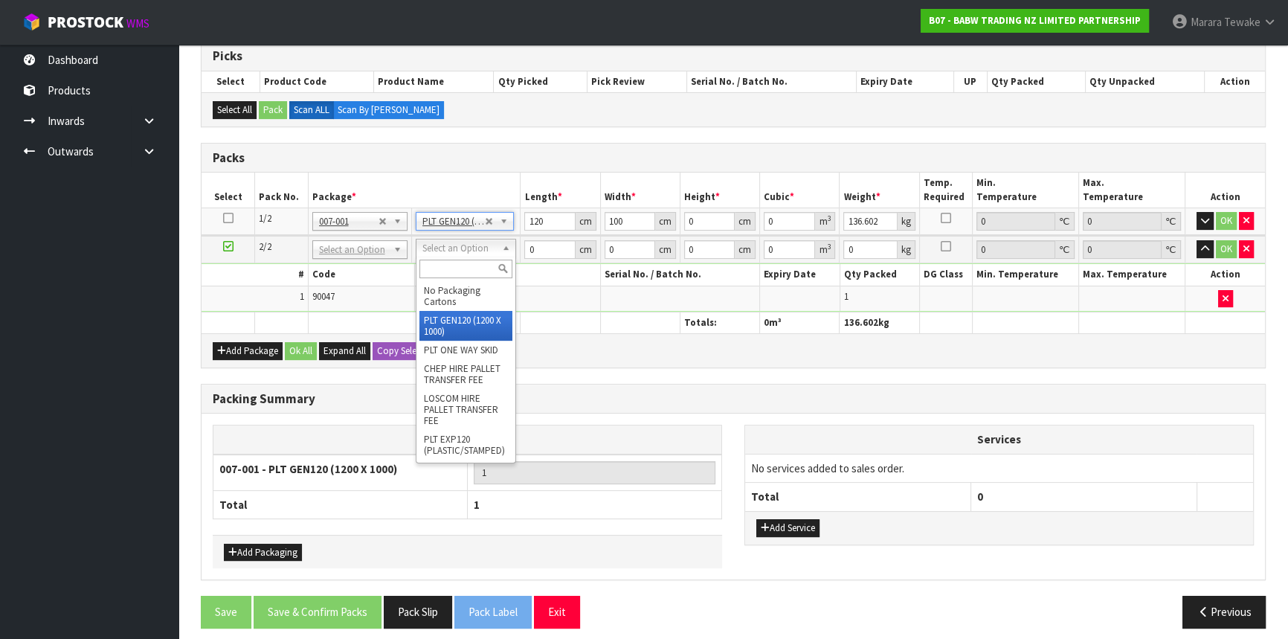
type input "2"
type input "120"
type input "100"
type input "274"
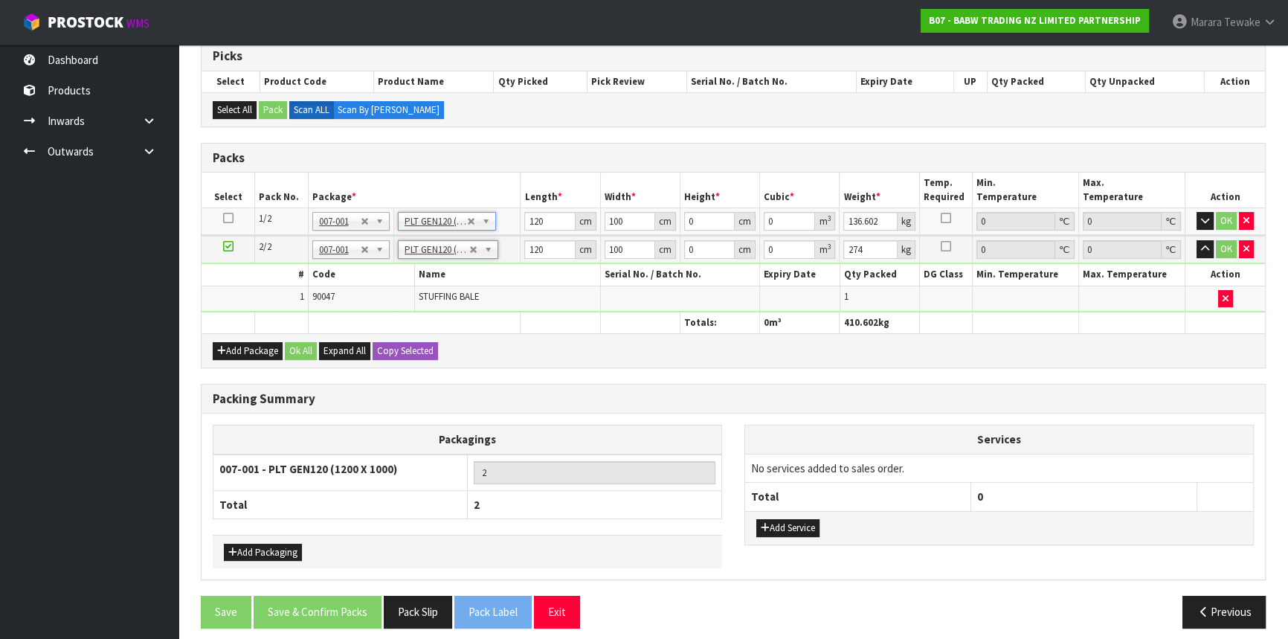
click at [565, 291] on td "STUFFING BALE" at bounding box center [507, 298] width 186 height 25
click at [531, 215] on input "120" at bounding box center [549, 221] width 51 height 19
type input "115"
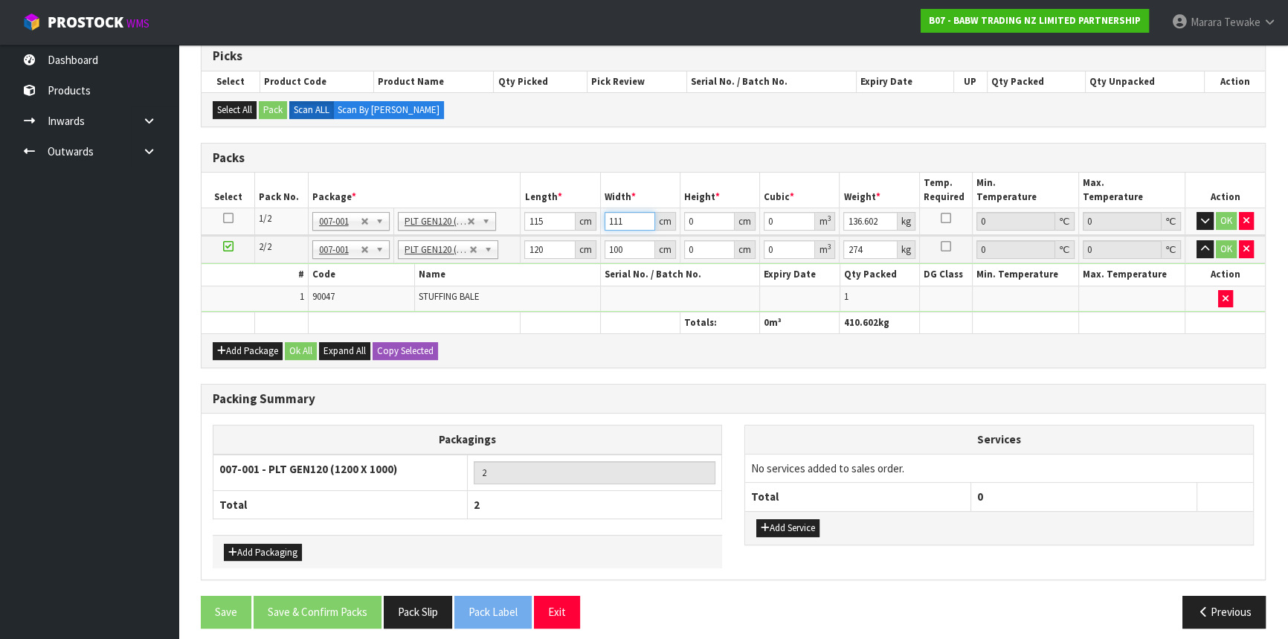
type input "111"
type input "5"
type input "0.063825"
type input "51"
type input "0.651015"
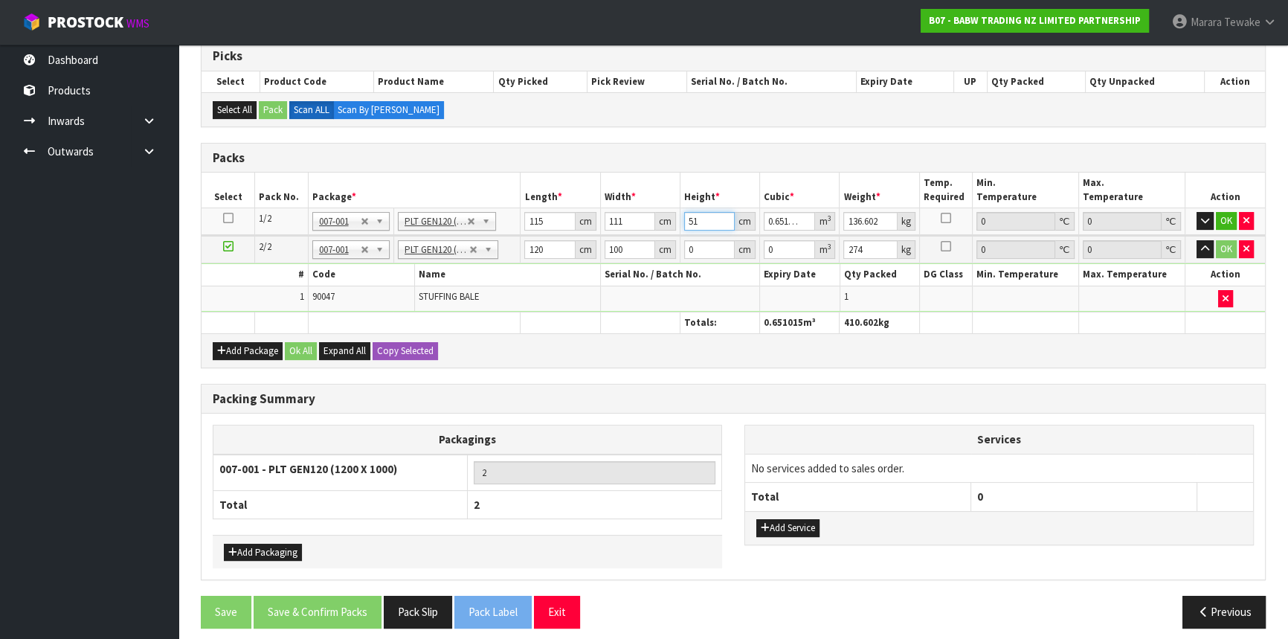
type input "5"
type input "0.063825"
type input "0"
type input "1"
type input "0.012765"
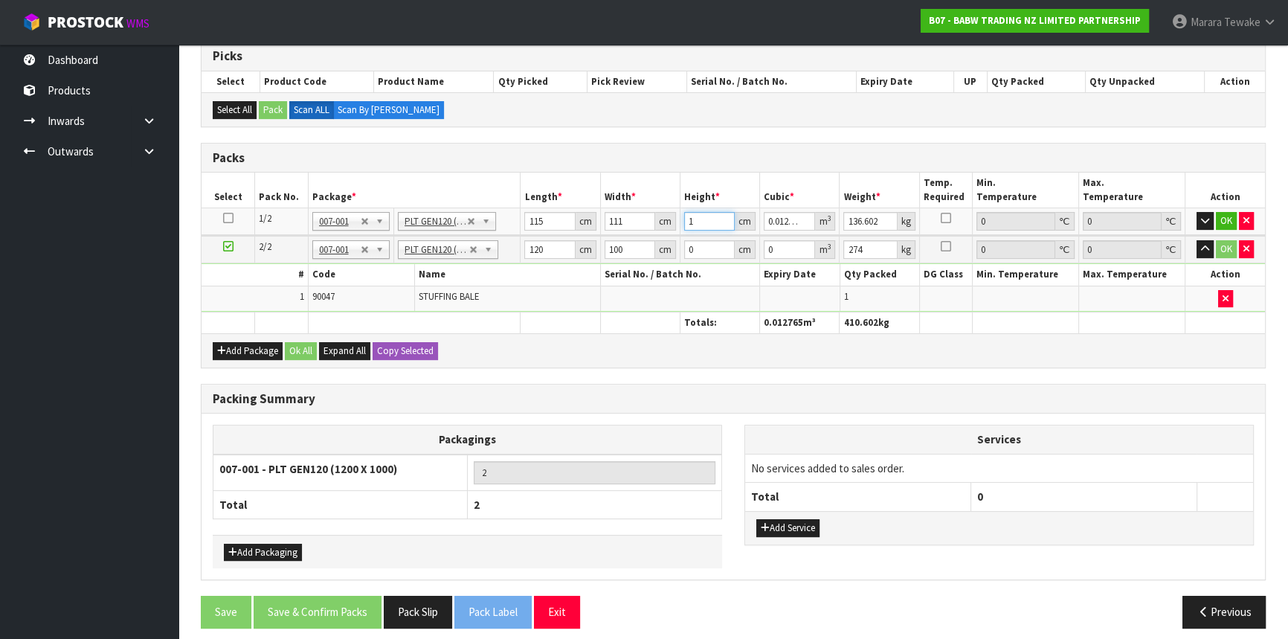
type input "15"
type input "0.191475"
type input "151"
type input "1.927515"
type input "151"
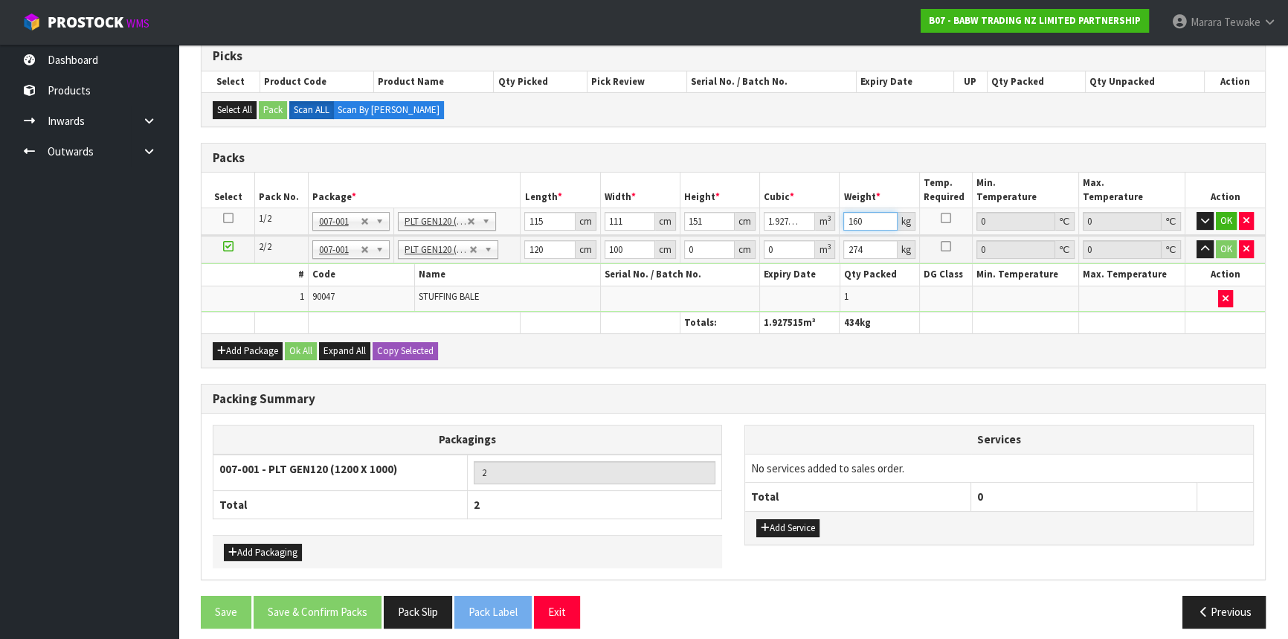
type input "160"
click at [1197, 212] on button "button" at bounding box center [1205, 221] width 17 height 18
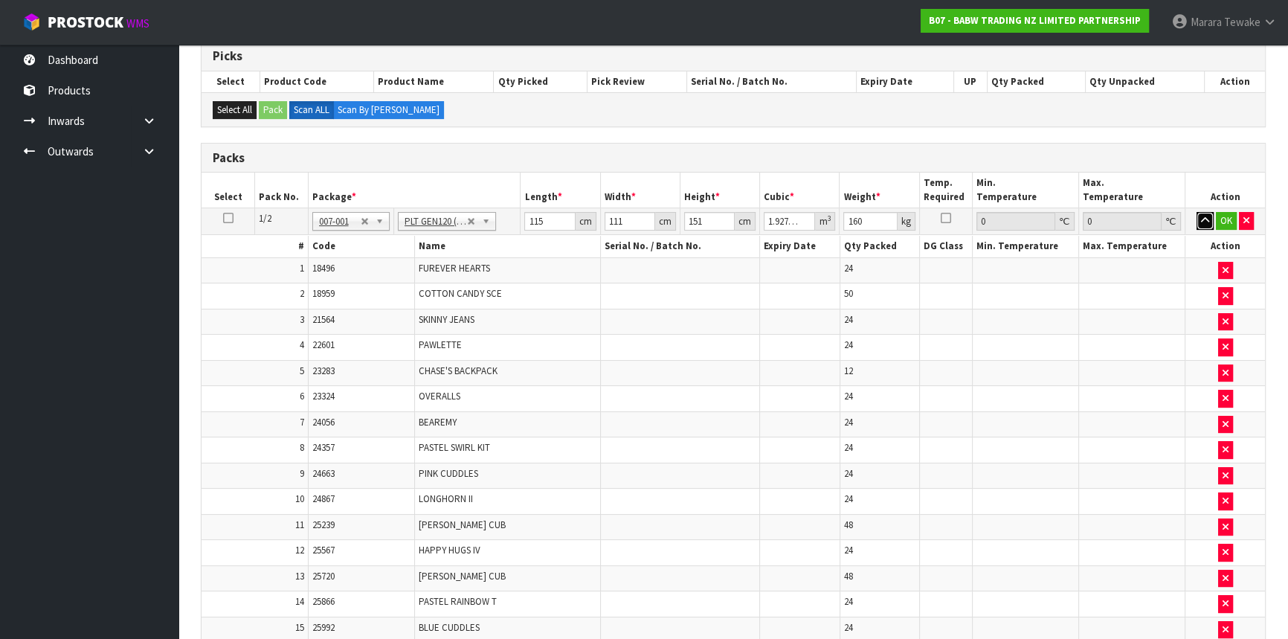
click at [1197, 212] on button "button" at bounding box center [1205, 221] width 17 height 18
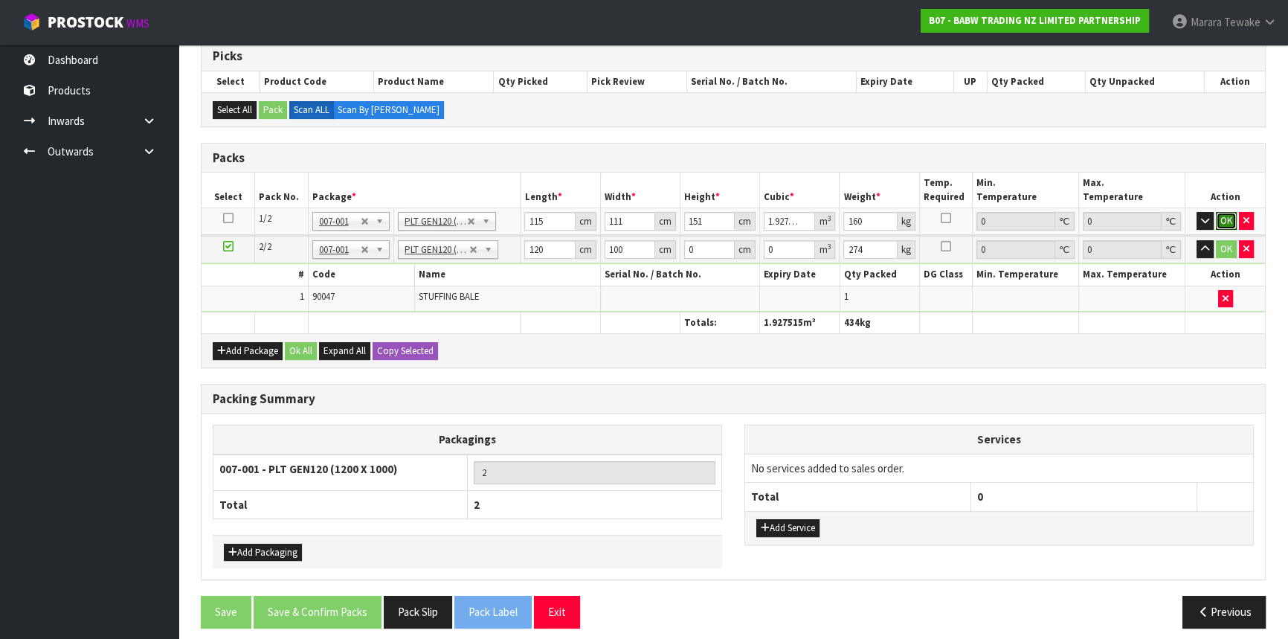
click button "OK" at bounding box center [1226, 221] width 21 height 18
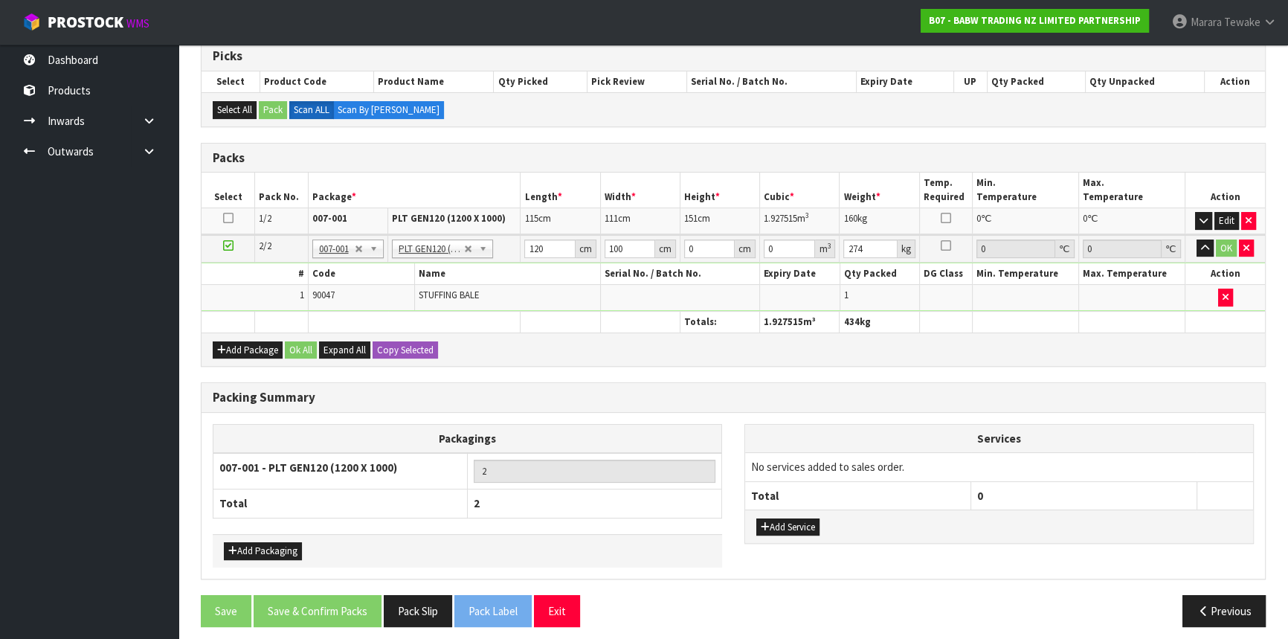
click at [517, 287] on td "STUFFING BALE" at bounding box center [507, 297] width 186 height 25
drag, startPoint x: 864, startPoint y: 247, endPoint x: 774, endPoint y: 247, distance: 90.8
click at [774, 247] on tr "2/2 NONE 007-001 007-002 007-004 007-009 007-013 007-014 007-015 007-017 007-01…" at bounding box center [734, 249] width 1064 height 28
type input "303"
click at [553, 250] on input "120" at bounding box center [549, 249] width 51 height 19
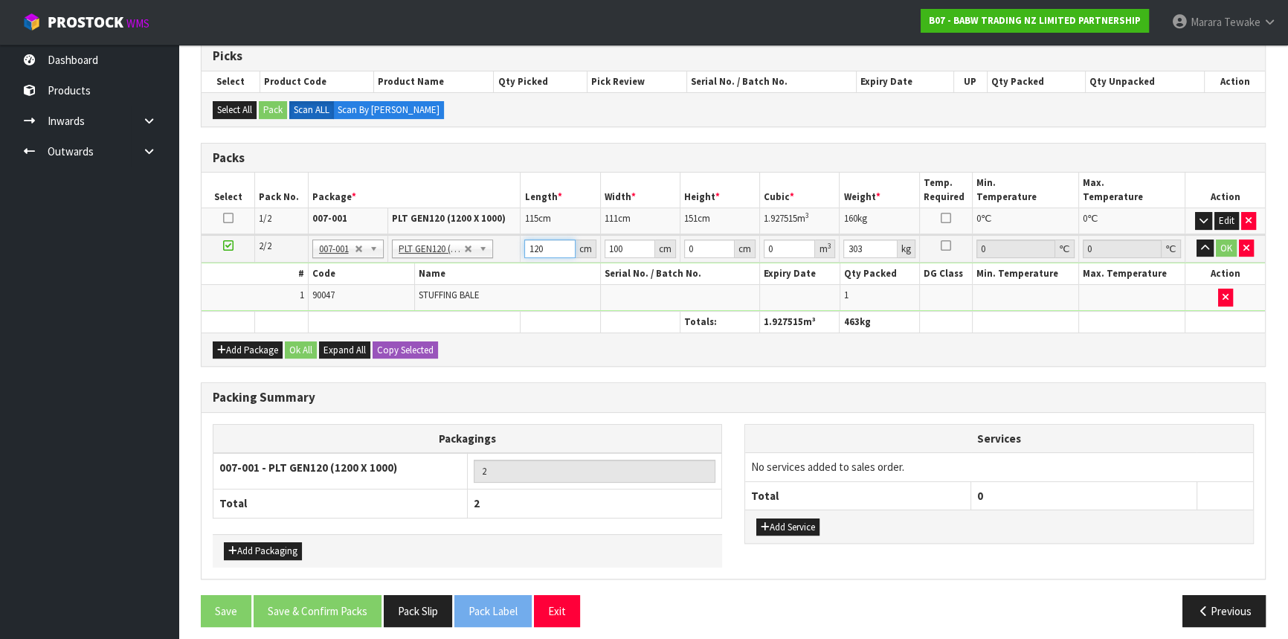
click at [553, 250] on input "120" at bounding box center [549, 249] width 51 height 19
type input "130"
drag, startPoint x: 632, startPoint y: 239, endPoint x: 588, endPoint y: 228, distance: 45.1
click at [588, 228] on table "Select Pack No. Package * Length * Width * Height * Cubic * Weight * Temp. Requ…" at bounding box center [734, 253] width 1064 height 160
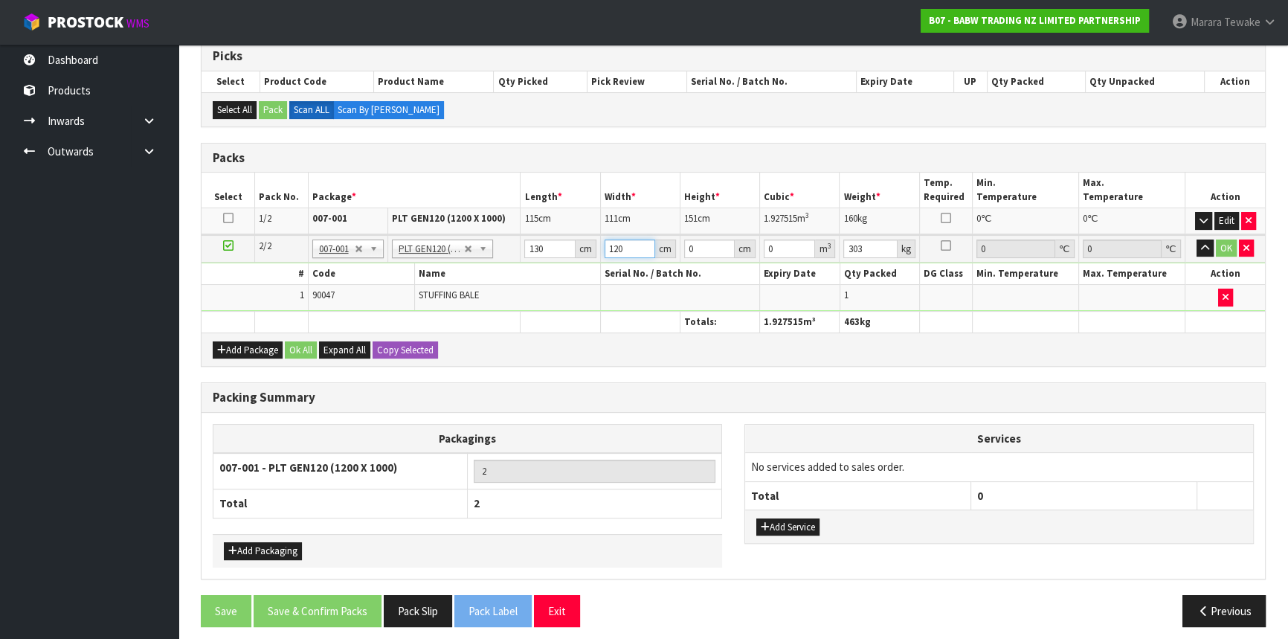
type input "120"
type input "8"
type input "0.1248"
type input "87"
type input "1.3572"
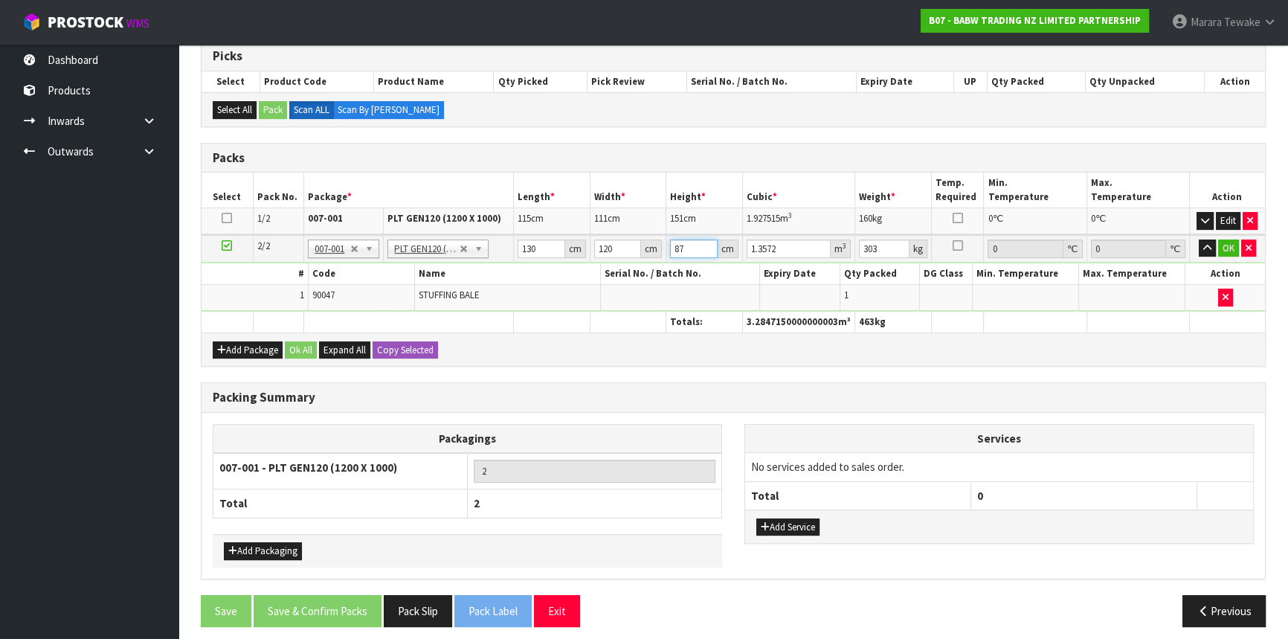
type input "87"
click at [1199, 240] on button "button" at bounding box center [1207, 249] width 17 height 18
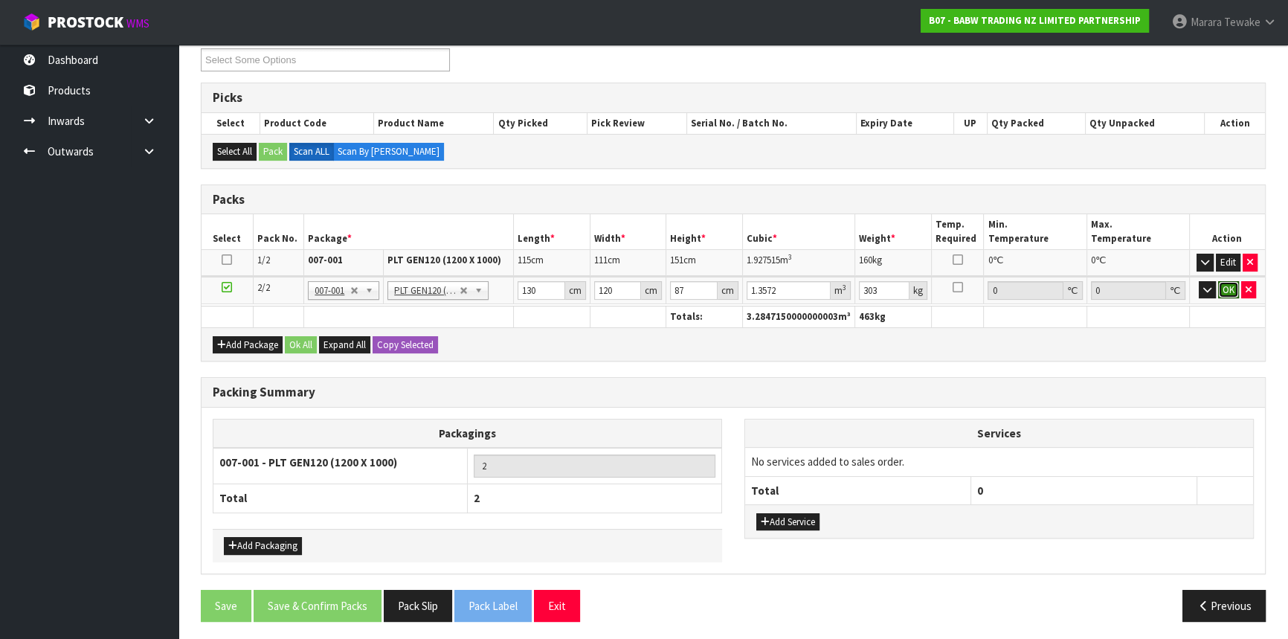
click button "OK" at bounding box center [1228, 290] width 21 height 18
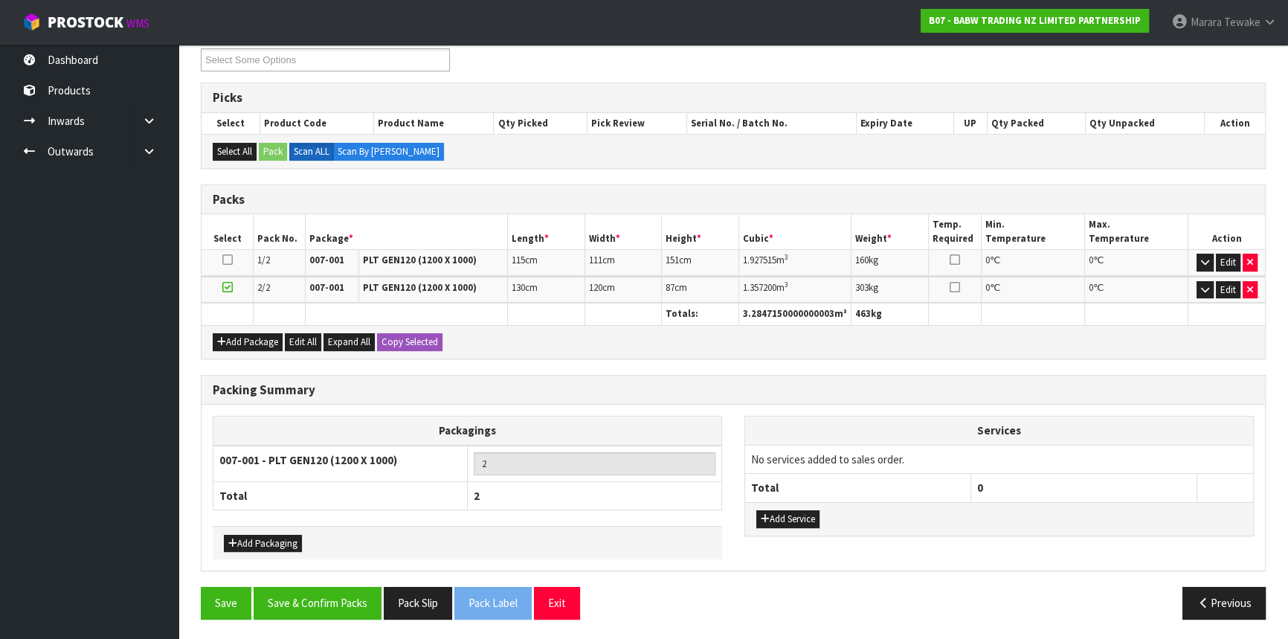
scroll to position [261, 0]
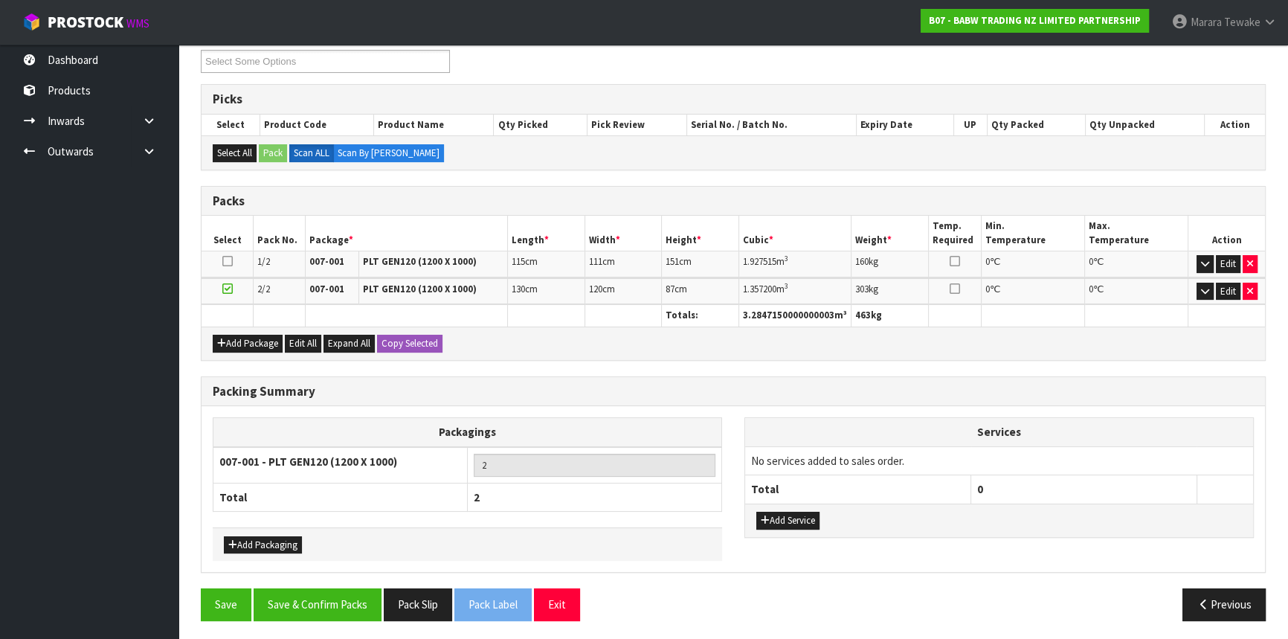
drag, startPoint x: 408, startPoint y: 348, endPoint x: 500, endPoint y: 379, distance: 96.4
click at [499, 379] on div "Packing Summary" at bounding box center [734, 392] width 1064 height 30
click at [319, 598] on button "Save & Confirm Packs" at bounding box center [318, 604] width 128 height 32
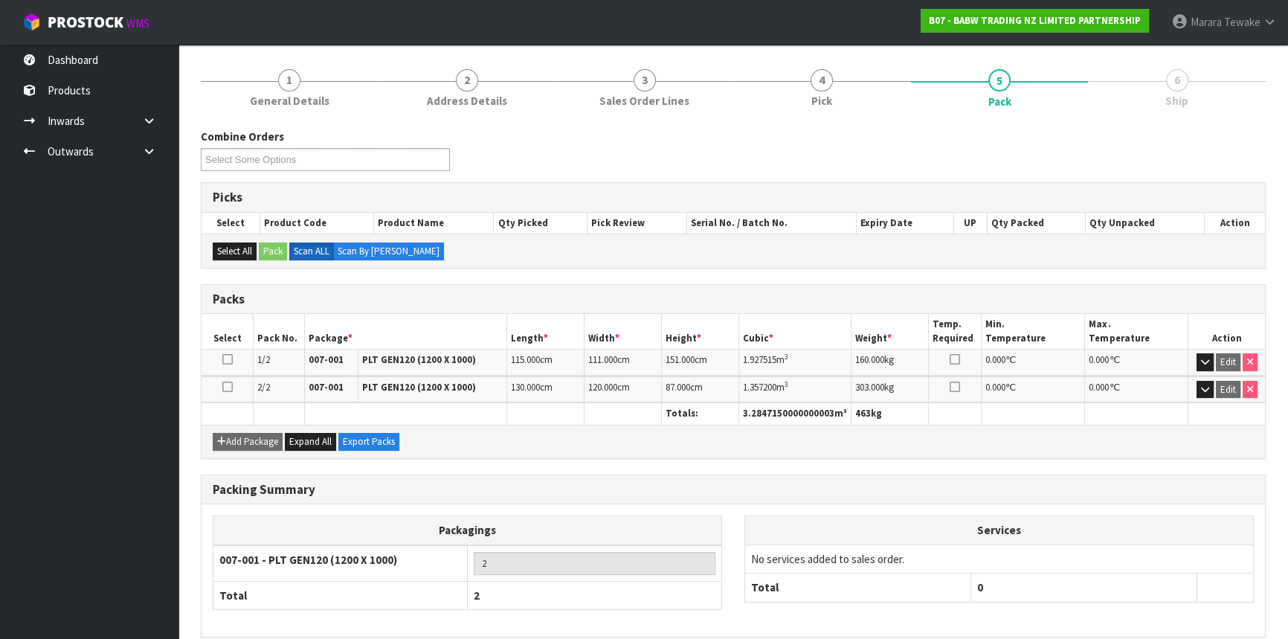
scroll to position [228, 0]
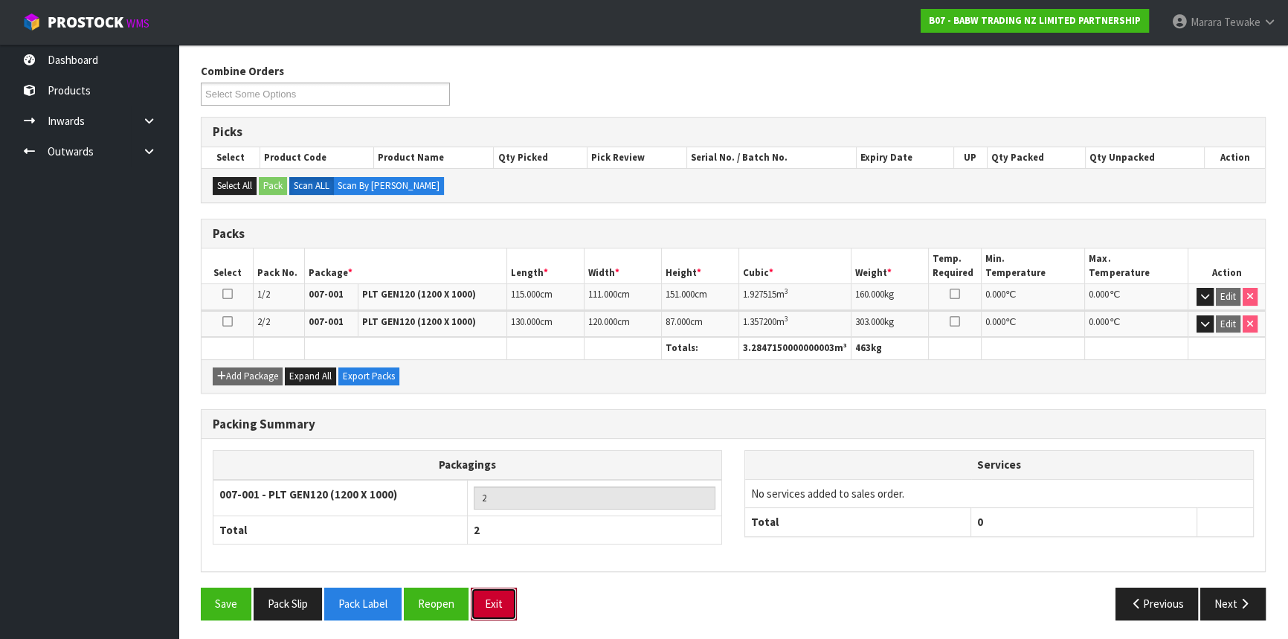
drag, startPoint x: 491, startPoint y: 596, endPoint x: 672, endPoint y: 507, distance: 202.3
click at [492, 596] on button "Exit" at bounding box center [494, 604] width 46 height 32
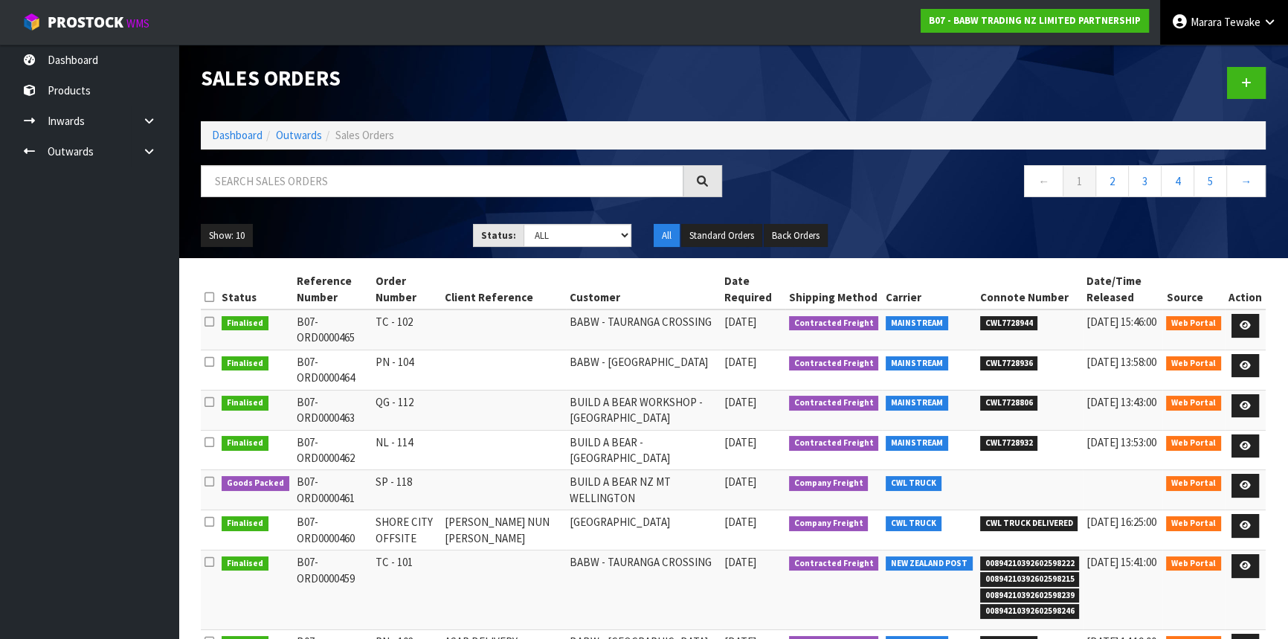
click at [1261, 30] on link "[PERSON_NAME]" at bounding box center [1224, 22] width 128 height 45
click at [1243, 60] on link "Logout" at bounding box center [1229, 59] width 118 height 20
